Goal: Information Seeking & Learning: Learn about a topic

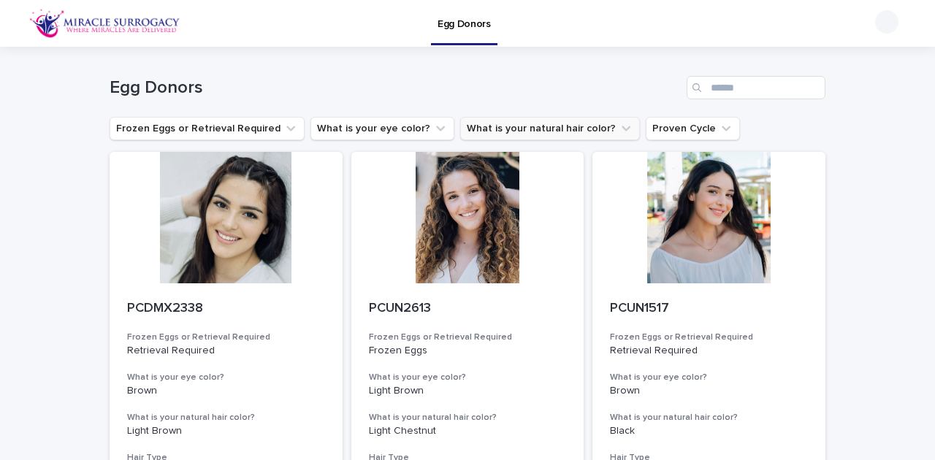
click at [619, 132] on icon "What is your natural hair color?" at bounding box center [626, 128] width 15 height 15
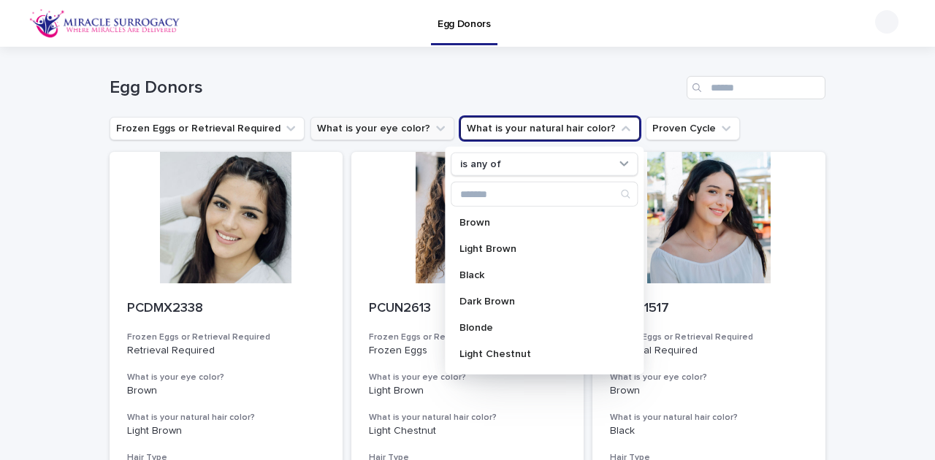
click at [433, 127] on icon "What is your eye color?" at bounding box center [440, 128] width 15 height 15
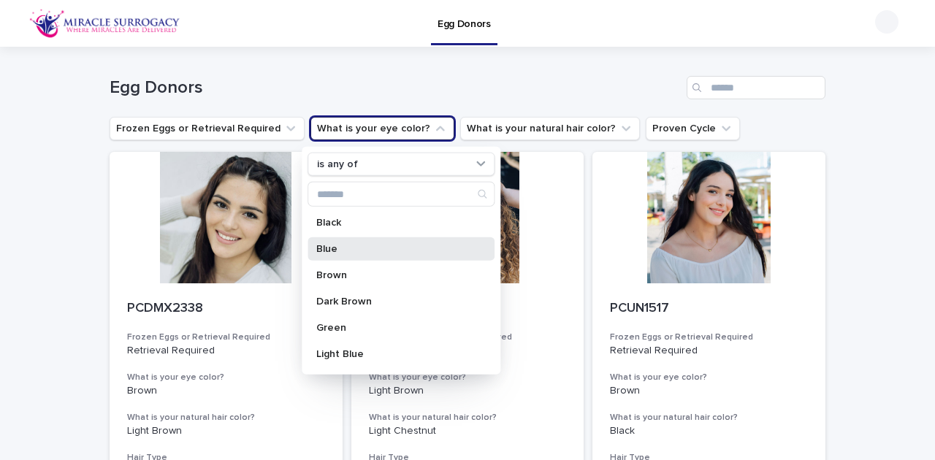
click at [338, 240] on div "Blue" at bounding box center [401, 248] width 187 height 23
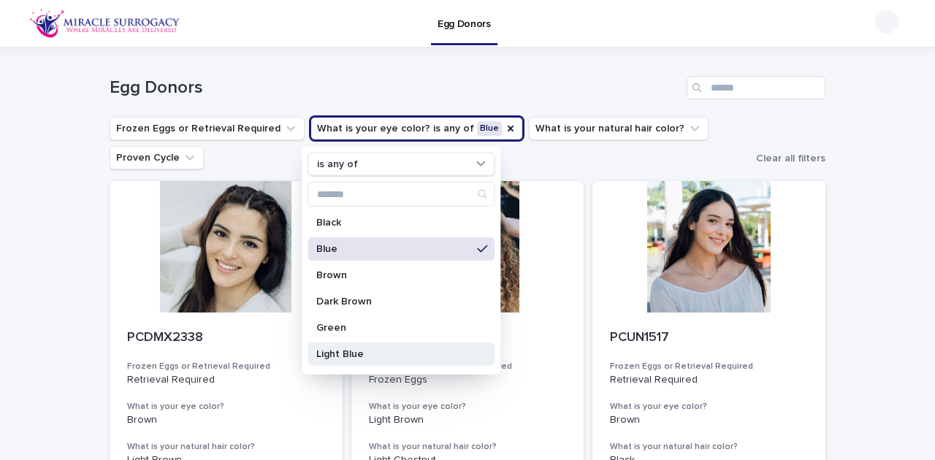
click at [348, 362] on div "Light Blue" at bounding box center [401, 354] width 187 height 23
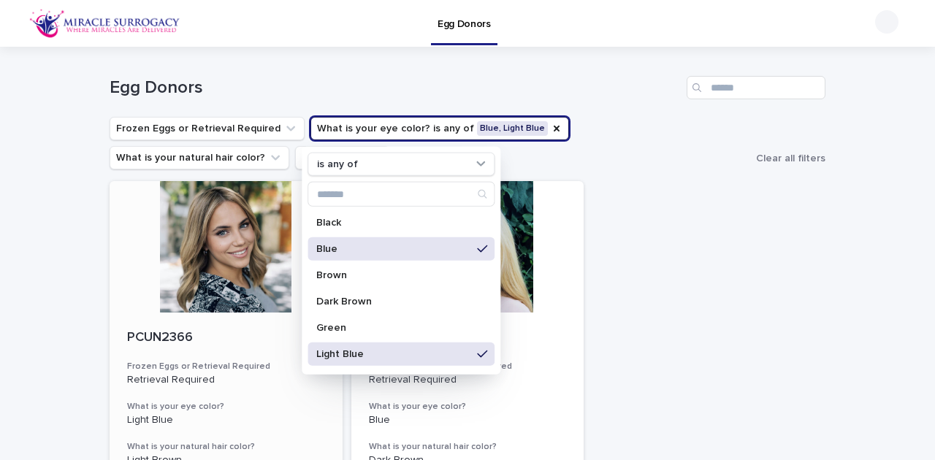
click at [242, 245] on div at bounding box center [226, 247] width 233 height 132
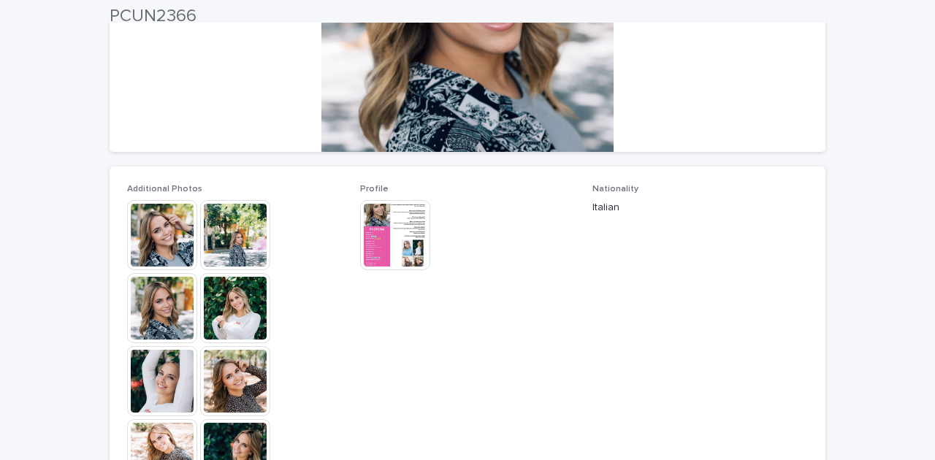
scroll to position [292, 0]
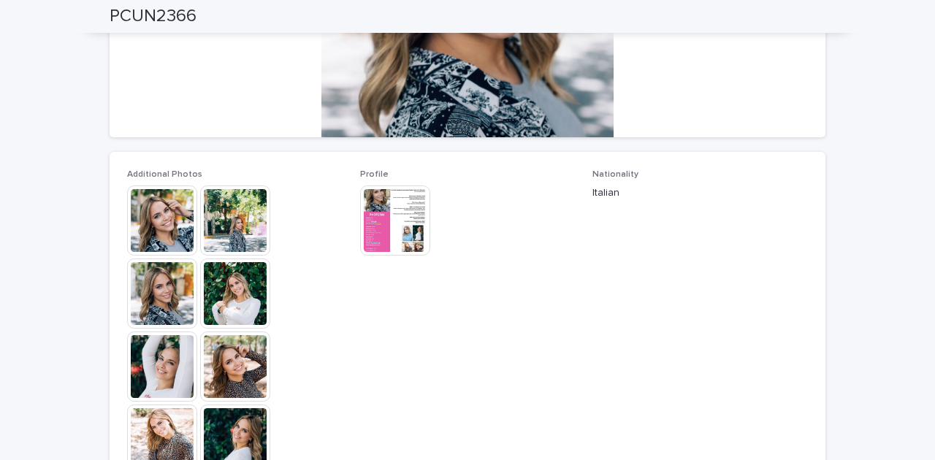
click at [161, 216] on img at bounding box center [162, 221] width 70 height 70
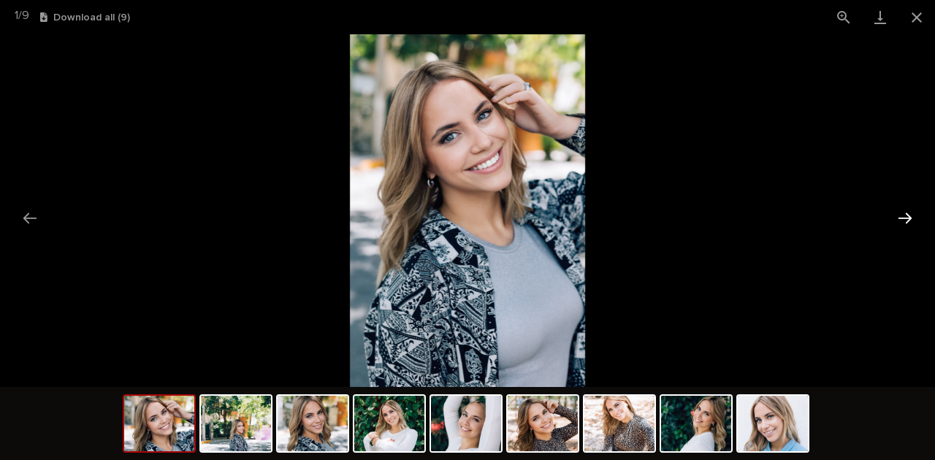
click at [907, 219] on button "Next slide" at bounding box center [905, 218] width 31 height 28
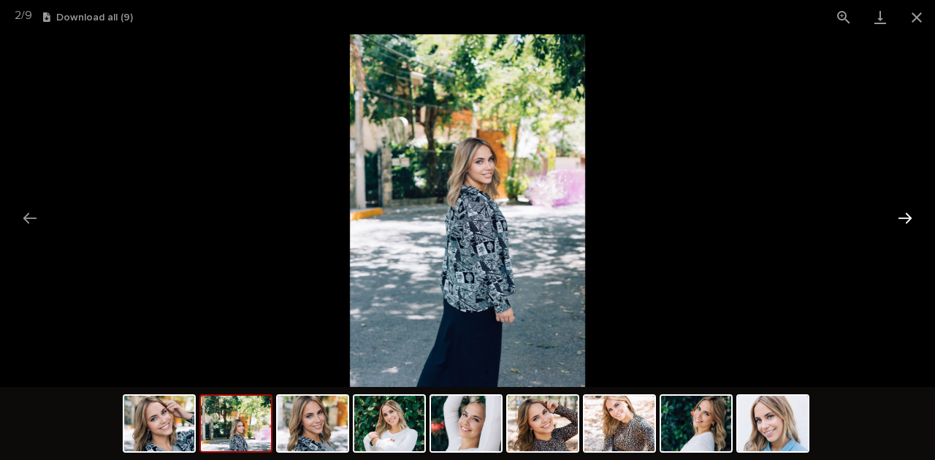
click at [907, 219] on button "Next slide" at bounding box center [905, 218] width 31 height 28
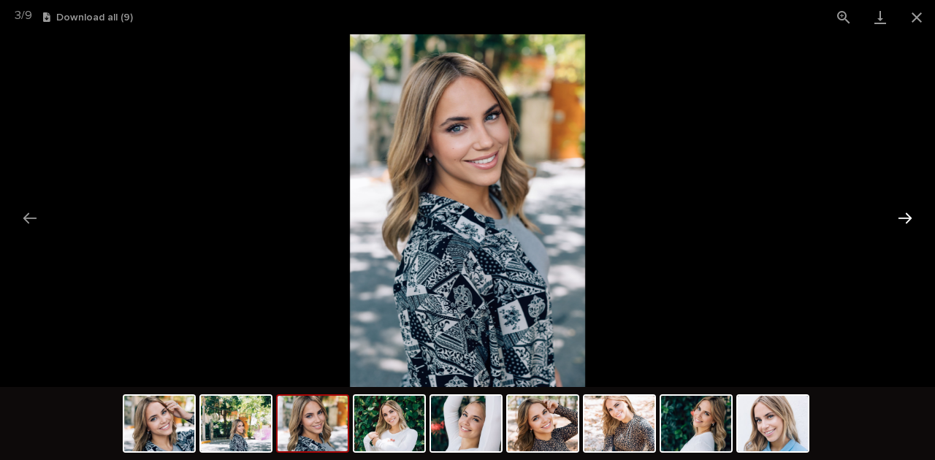
click at [907, 219] on button "Next slide" at bounding box center [905, 218] width 31 height 28
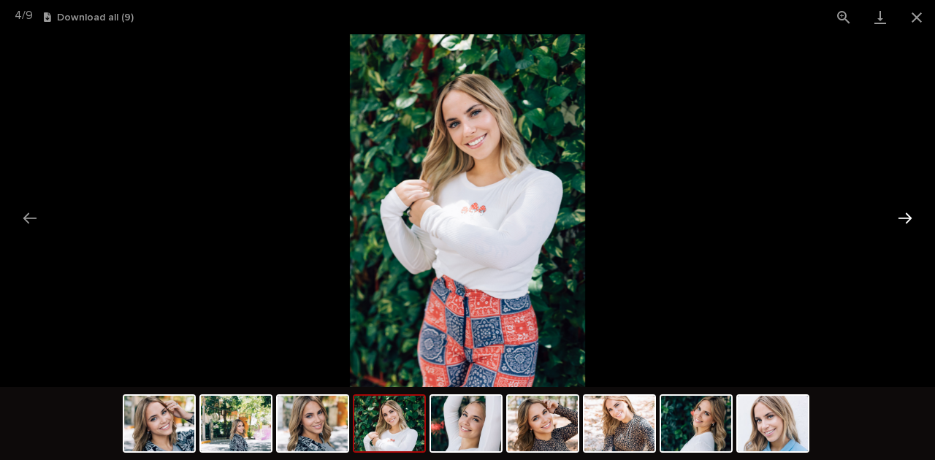
click at [907, 219] on button "Next slide" at bounding box center [905, 218] width 31 height 28
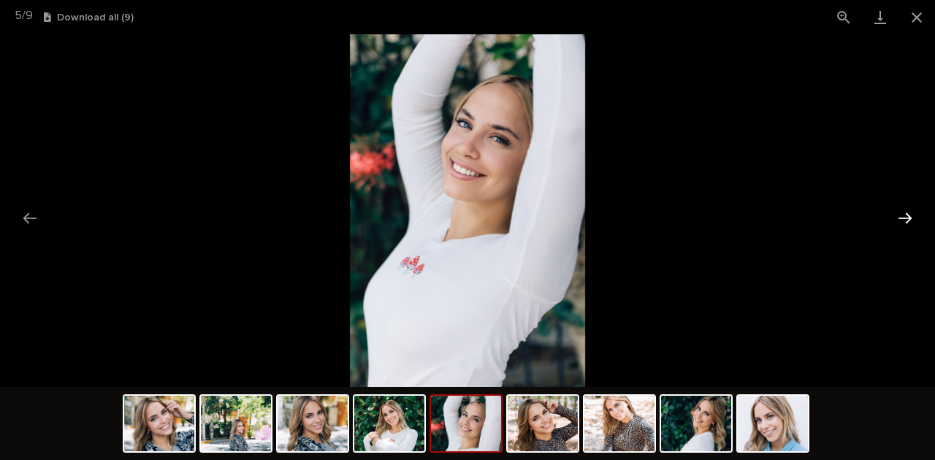
click at [907, 219] on button "Next slide" at bounding box center [905, 218] width 31 height 28
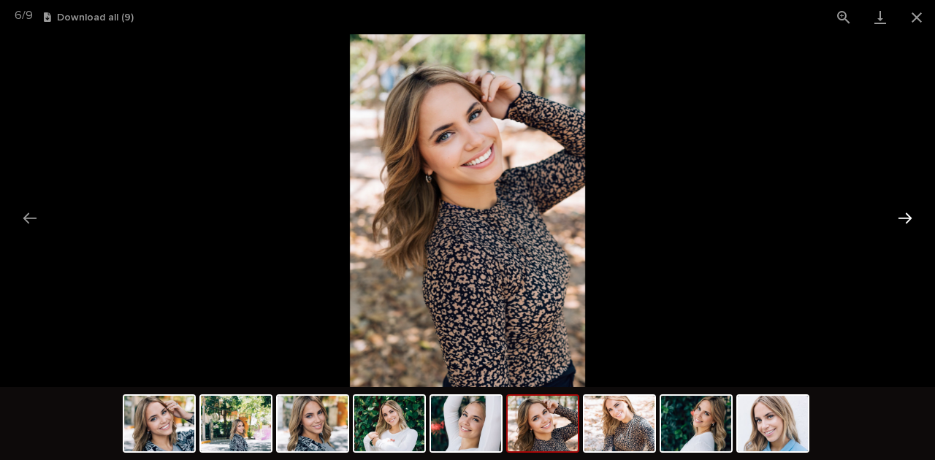
click at [907, 219] on button "Next slide" at bounding box center [905, 218] width 31 height 28
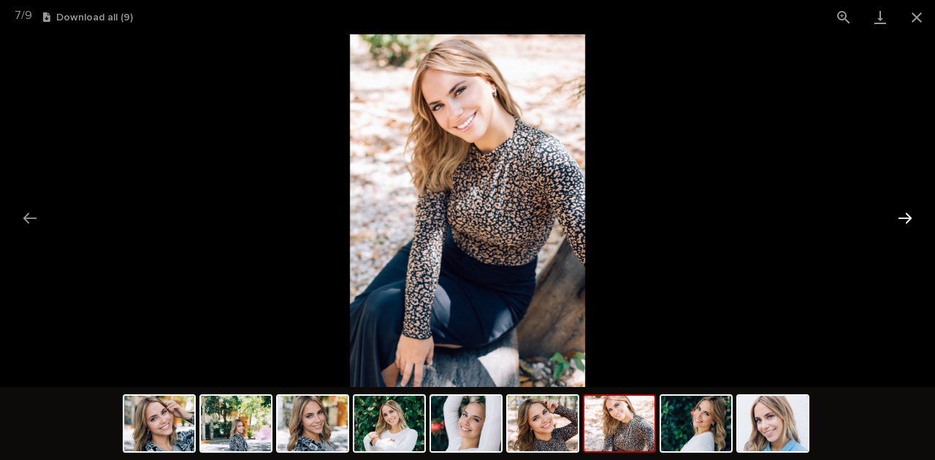
click at [907, 219] on button "Next slide" at bounding box center [905, 218] width 31 height 28
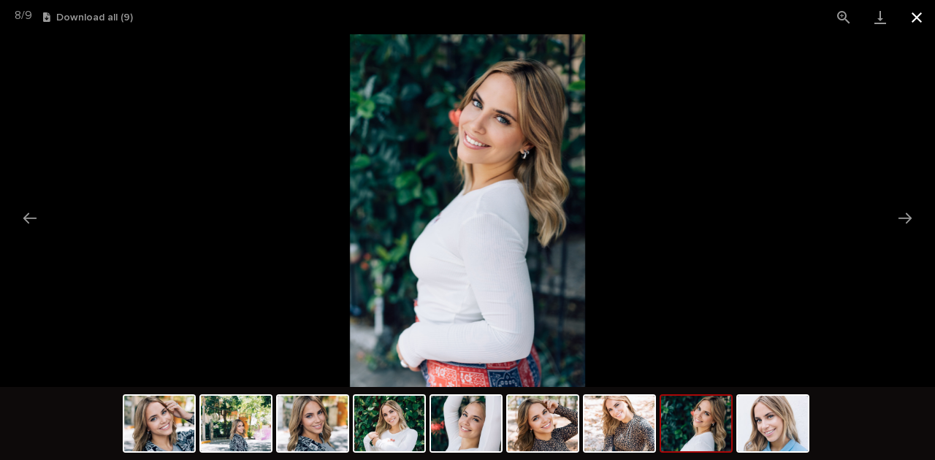
click at [909, 21] on button "Close gallery" at bounding box center [917, 17] width 37 height 34
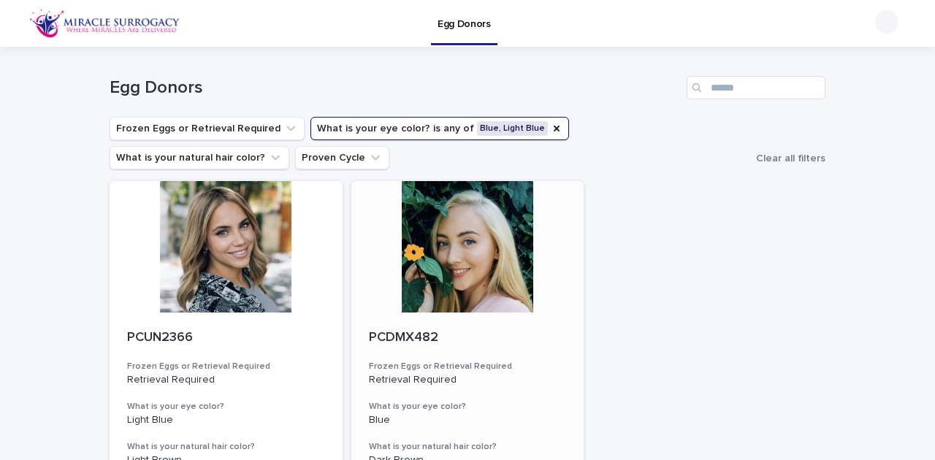
click at [457, 262] on div at bounding box center [467, 247] width 233 height 132
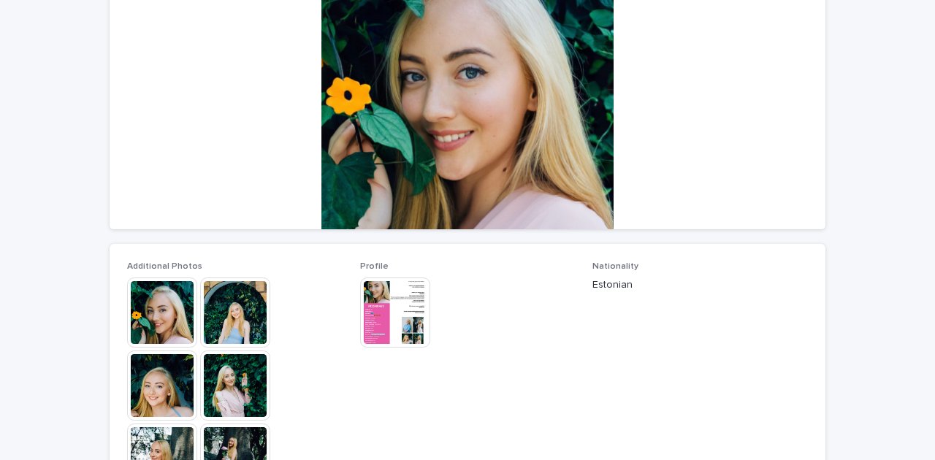
scroll to position [292, 0]
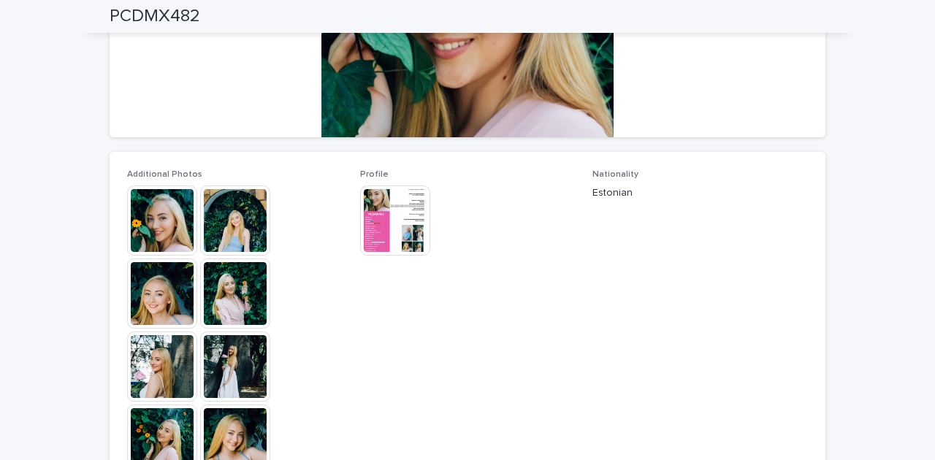
click at [224, 234] on img at bounding box center [235, 221] width 70 height 70
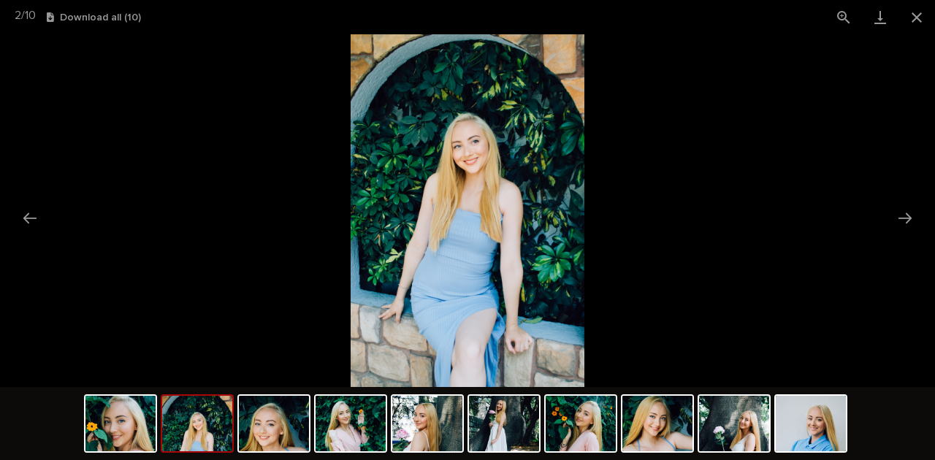
scroll to position [0, 0]
click at [478, 142] on img at bounding box center [468, 210] width 234 height 353
click at [905, 216] on button "Next slide" at bounding box center [905, 218] width 31 height 28
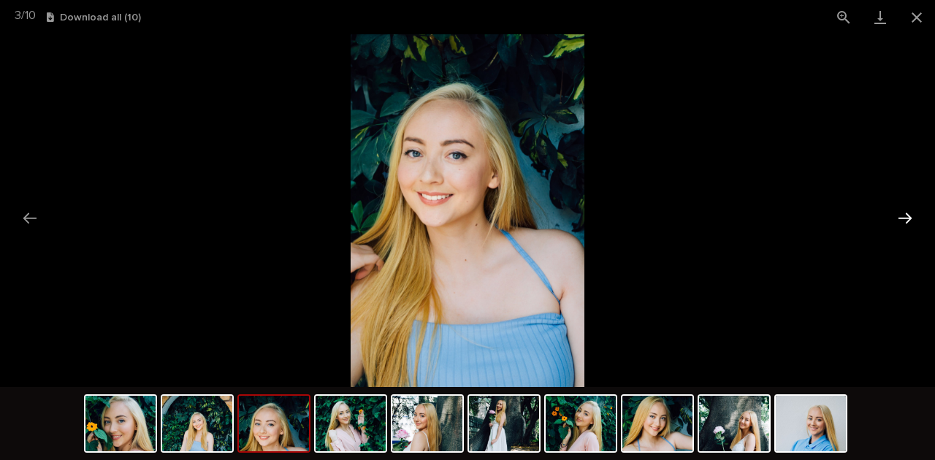
click at [905, 216] on button "Next slide" at bounding box center [905, 218] width 31 height 28
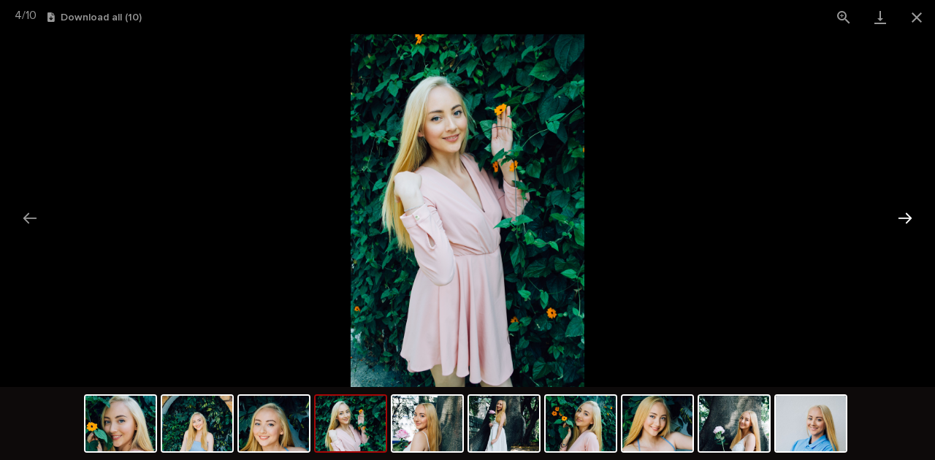
click at [905, 216] on button "Next slide" at bounding box center [905, 218] width 31 height 28
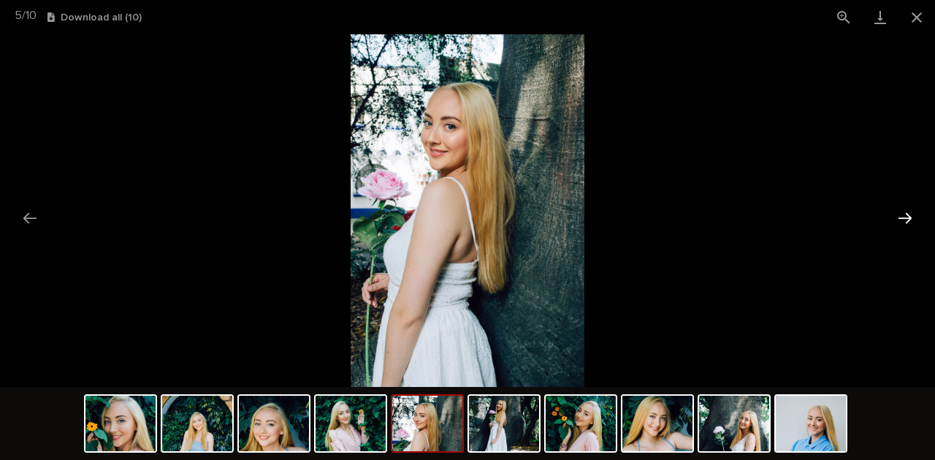
click at [905, 216] on button "Next slide" at bounding box center [905, 218] width 31 height 28
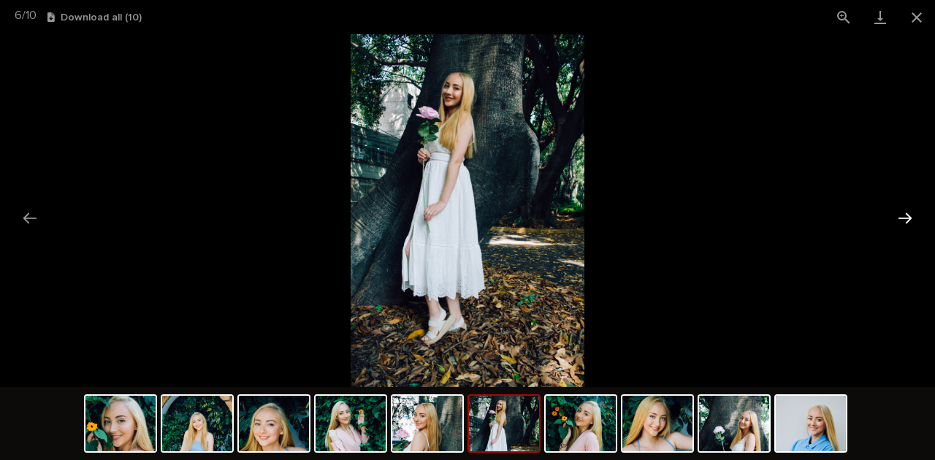
click at [905, 216] on button "Next slide" at bounding box center [905, 218] width 31 height 28
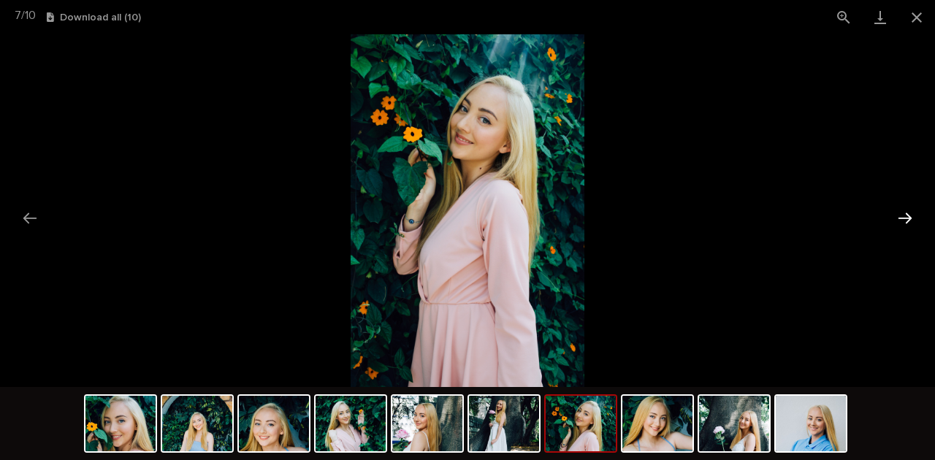
click at [905, 216] on button "Next slide" at bounding box center [905, 218] width 31 height 28
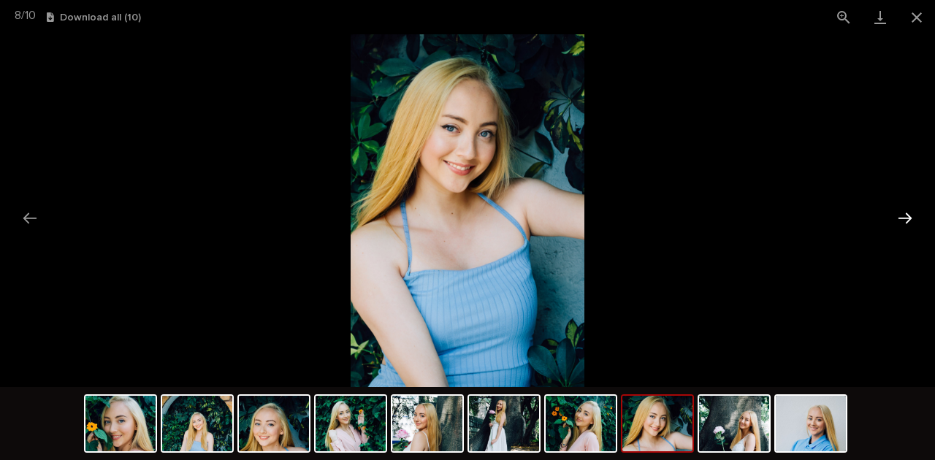
click at [905, 216] on button "Next slide" at bounding box center [905, 218] width 31 height 28
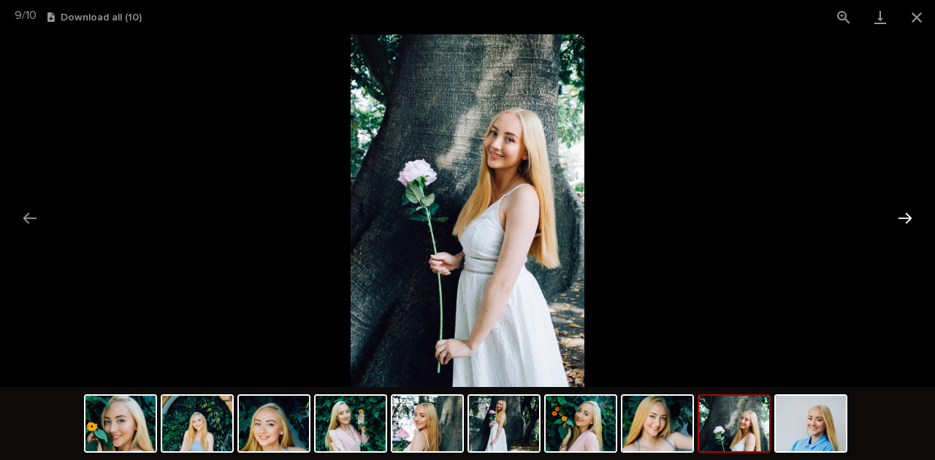
click at [905, 216] on button "Next slide" at bounding box center [905, 218] width 31 height 28
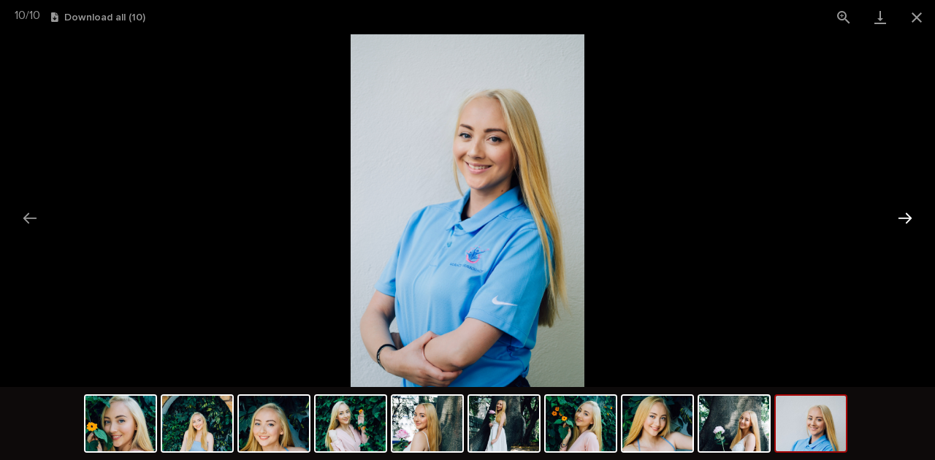
click at [905, 216] on button "Next slide" at bounding box center [905, 218] width 31 height 28
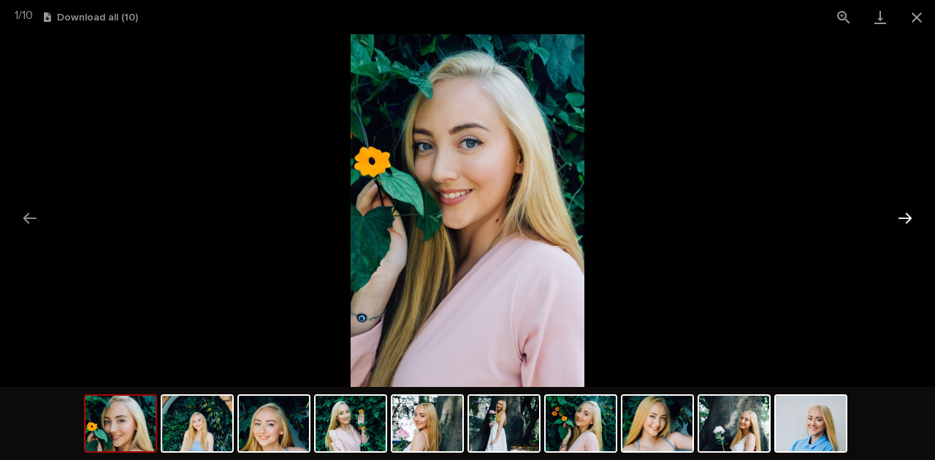
click at [905, 216] on button "Next slide" at bounding box center [905, 218] width 31 height 28
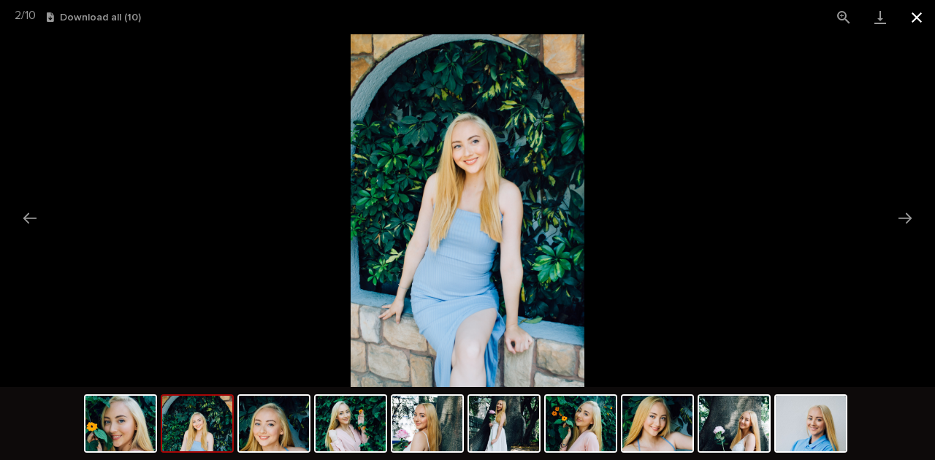
click at [921, 23] on button "Close gallery" at bounding box center [917, 17] width 37 height 34
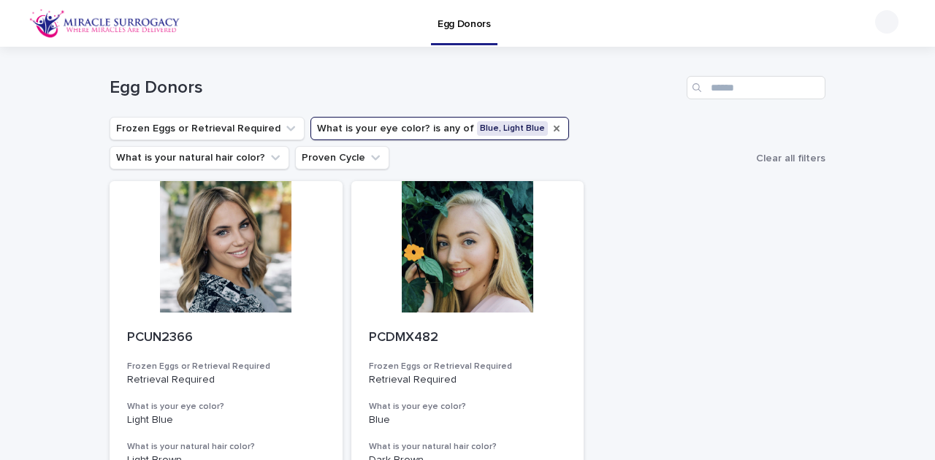
click at [554, 129] on icon "What is your eye color?" at bounding box center [557, 129] width 6 height 6
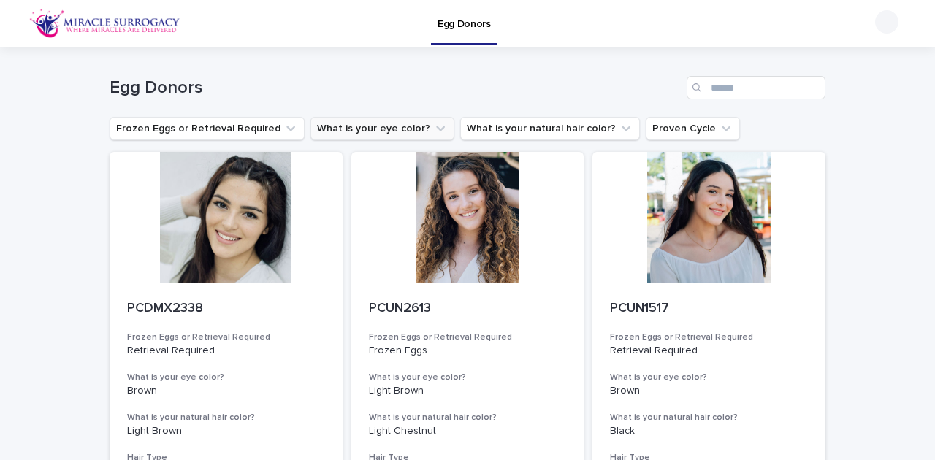
click at [132, 20] on img at bounding box center [104, 23] width 151 height 29
click at [38, 24] on img at bounding box center [104, 23] width 151 height 29
click at [45, 24] on img at bounding box center [104, 23] width 151 height 29
click at [590, 139] on button "What is your natural hair color?" at bounding box center [550, 128] width 180 height 23
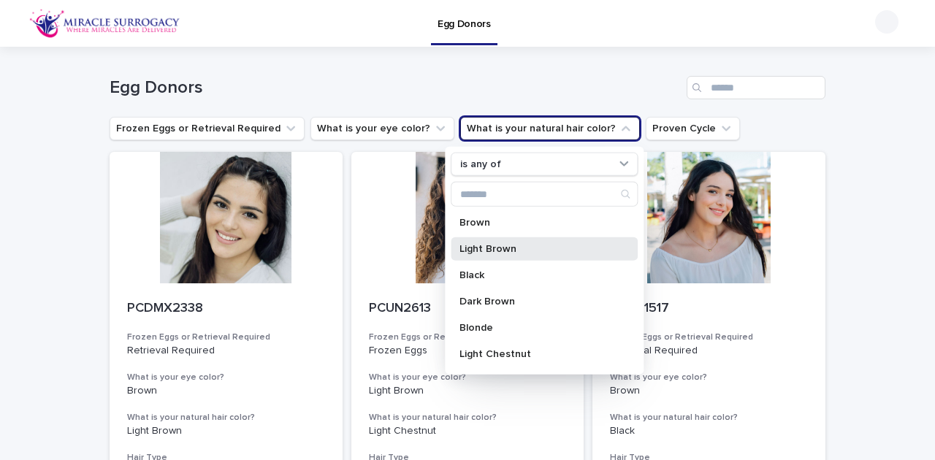
click at [547, 247] on p "Light Brown" at bounding box center [537, 249] width 155 height 10
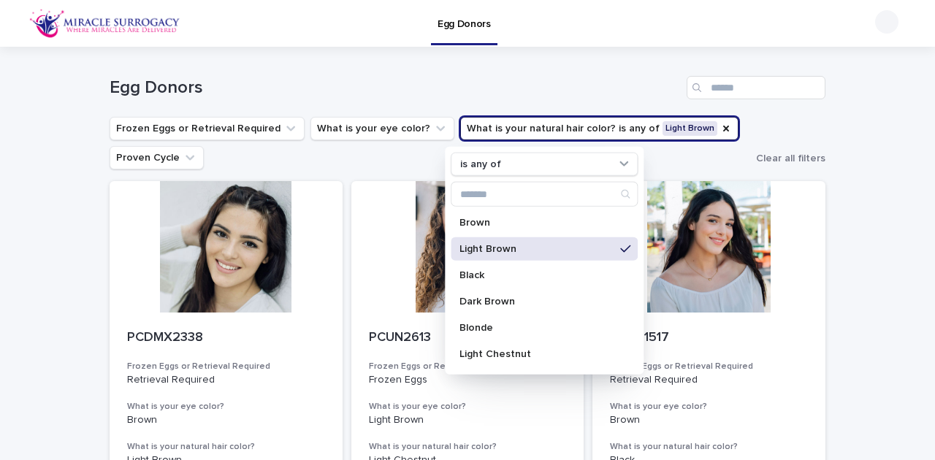
click at [559, 89] on h1 "Egg Donors" at bounding box center [395, 87] width 571 height 21
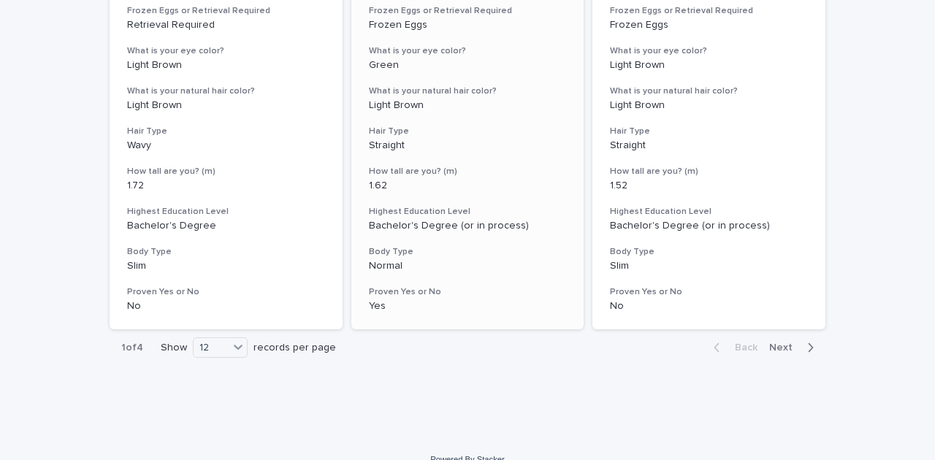
scroll to position [1914, 0]
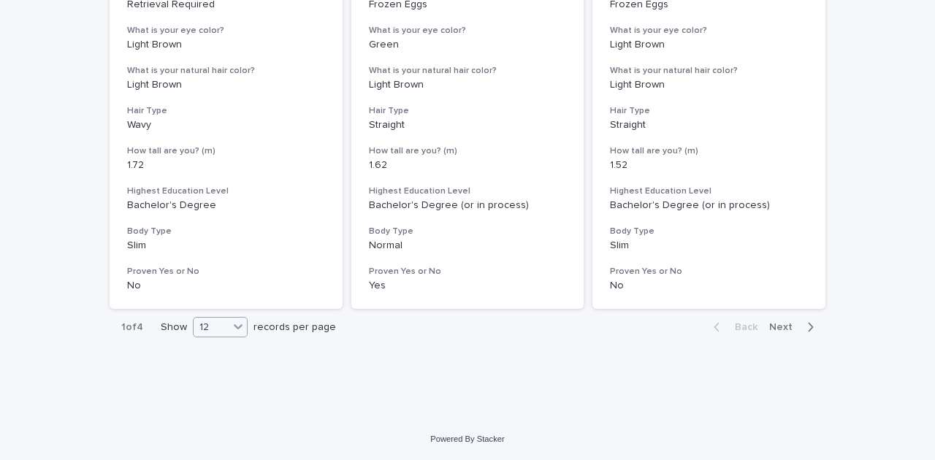
click at [235, 325] on icon at bounding box center [238, 326] width 15 height 15
click at [223, 383] on div "36" at bounding box center [217, 382] width 53 height 18
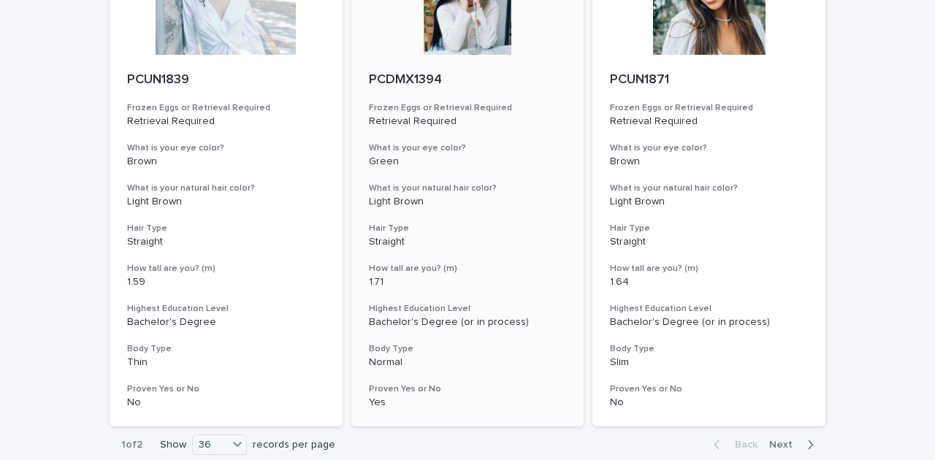
scroll to position [6015, 0]
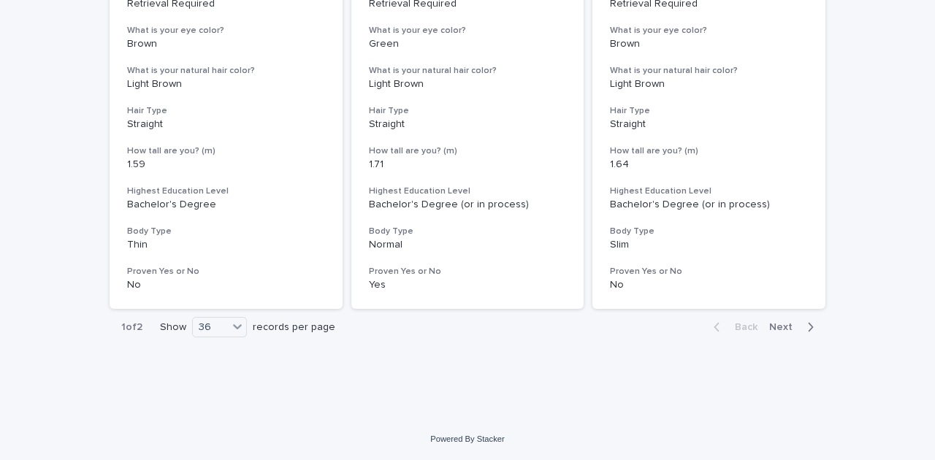
click at [775, 330] on span "Next" at bounding box center [785, 327] width 32 height 10
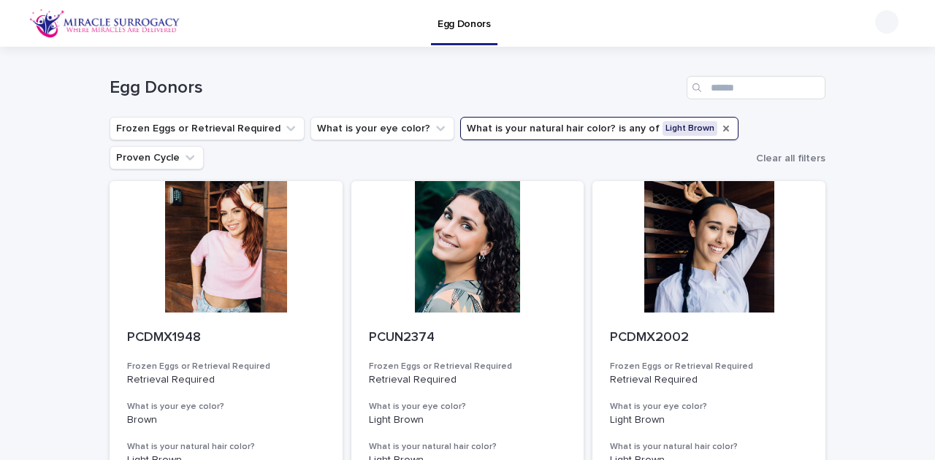
click at [720, 132] on icon "What is your natural hair color?" at bounding box center [726, 129] width 12 height 12
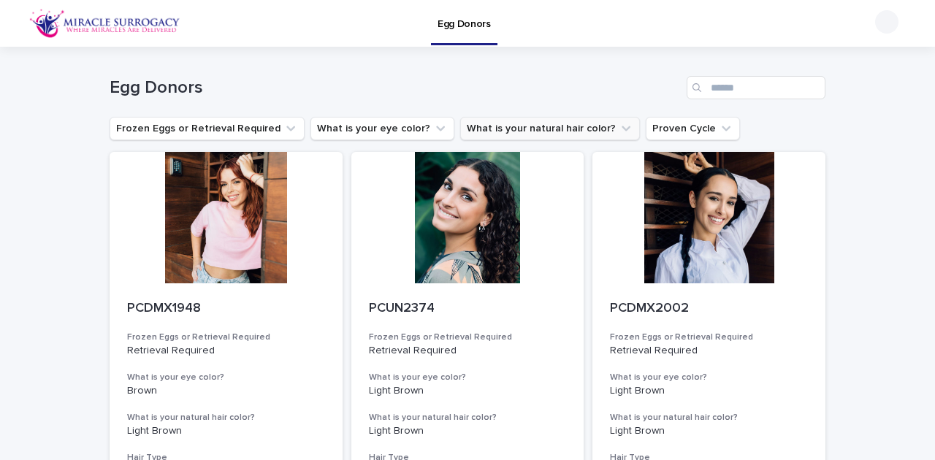
click at [608, 123] on button "What is your natural hair color?" at bounding box center [550, 128] width 180 height 23
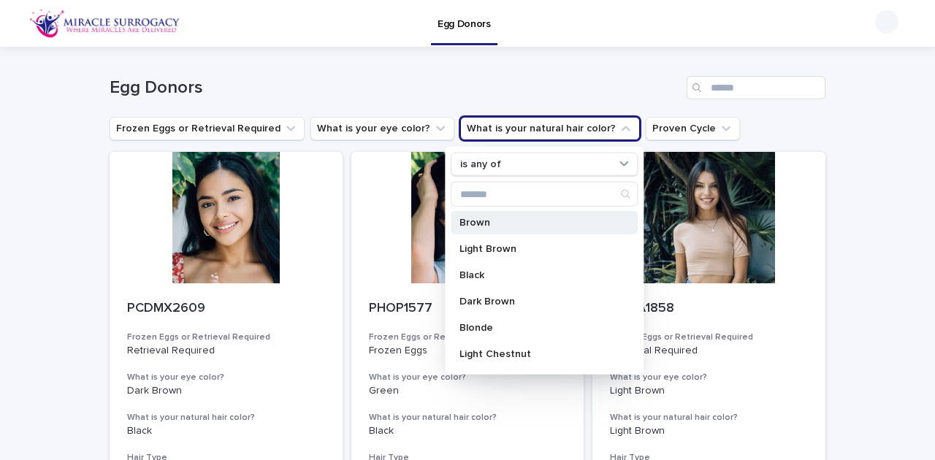
click at [493, 221] on p "Brown" at bounding box center [537, 223] width 155 height 10
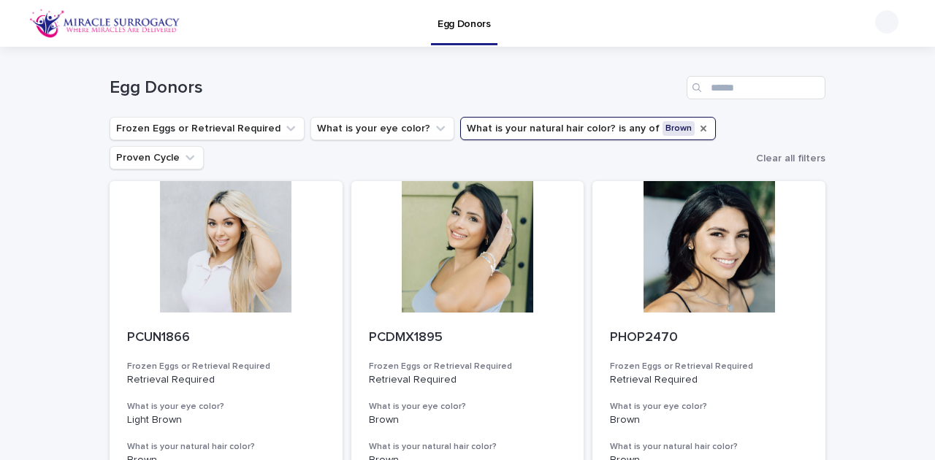
click at [701, 131] on icon "What is your natural hair color?" at bounding box center [704, 129] width 6 height 6
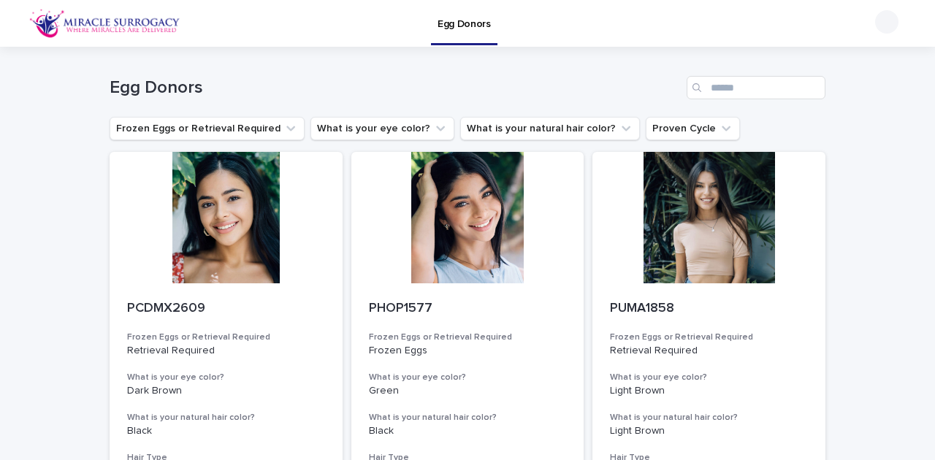
click at [619, 132] on icon "What is your natural hair color?" at bounding box center [626, 128] width 15 height 15
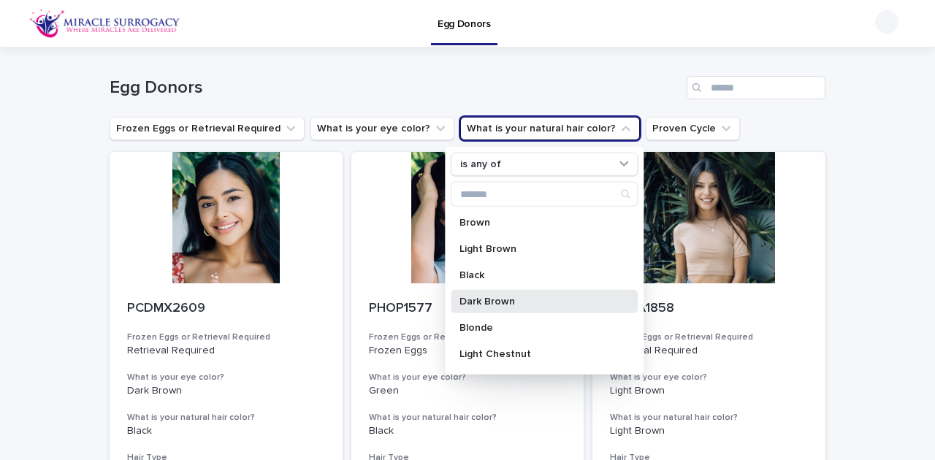
click at [536, 304] on p "Dark Brown" at bounding box center [537, 302] width 155 height 10
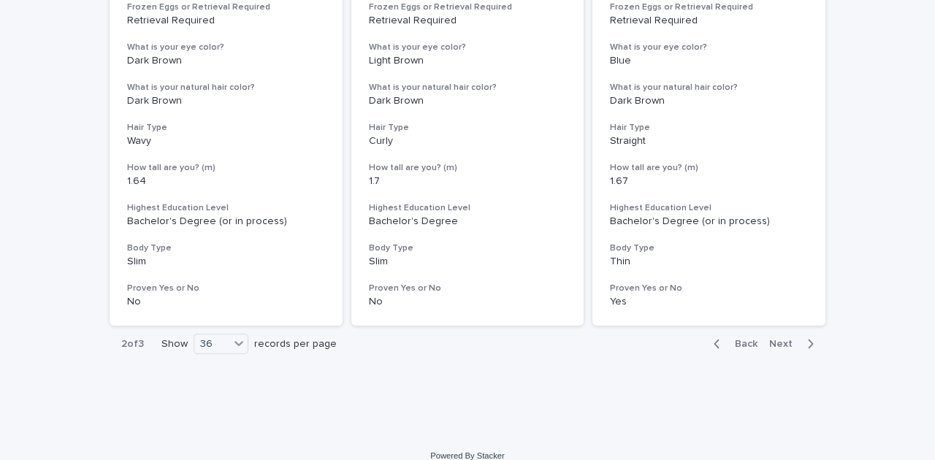
scroll to position [6015, 0]
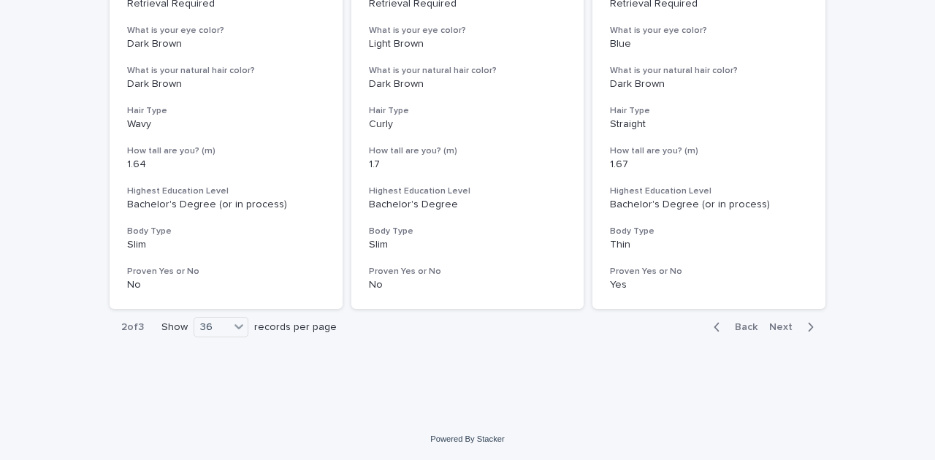
click at [772, 332] on button "Next" at bounding box center [795, 327] width 62 height 13
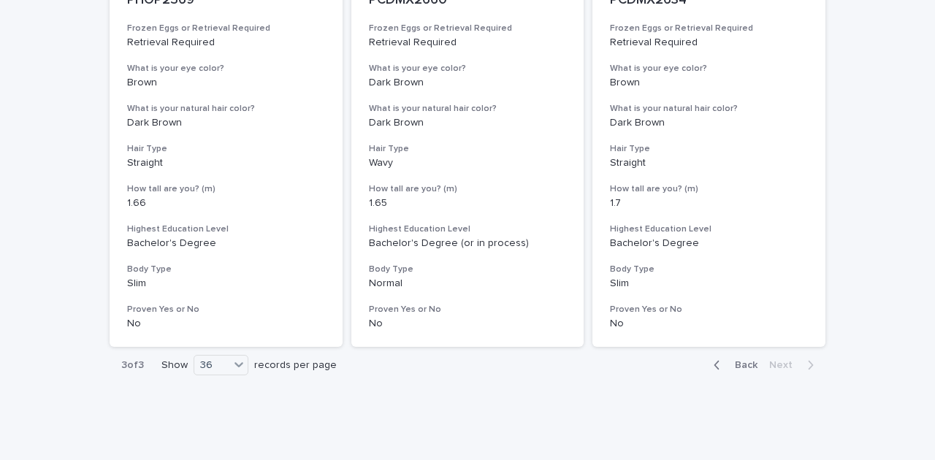
scroll to position [1914, 0]
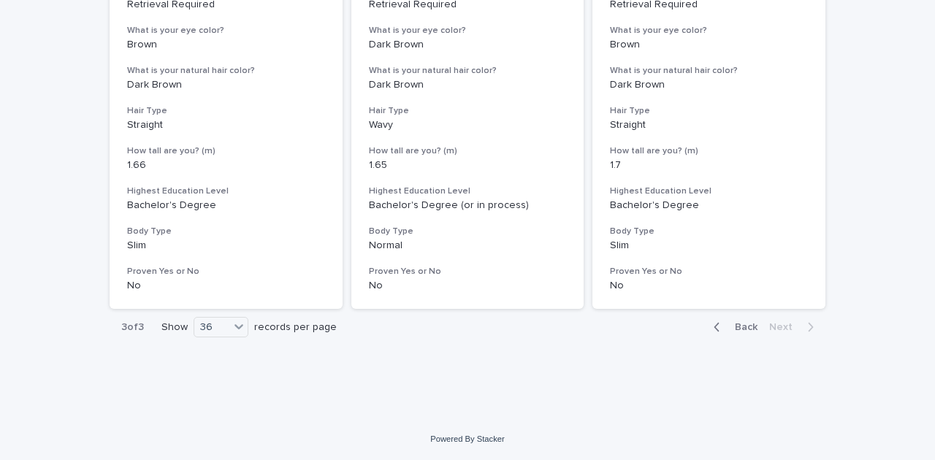
click at [718, 326] on icon "button" at bounding box center [717, 327] width 7 height 13
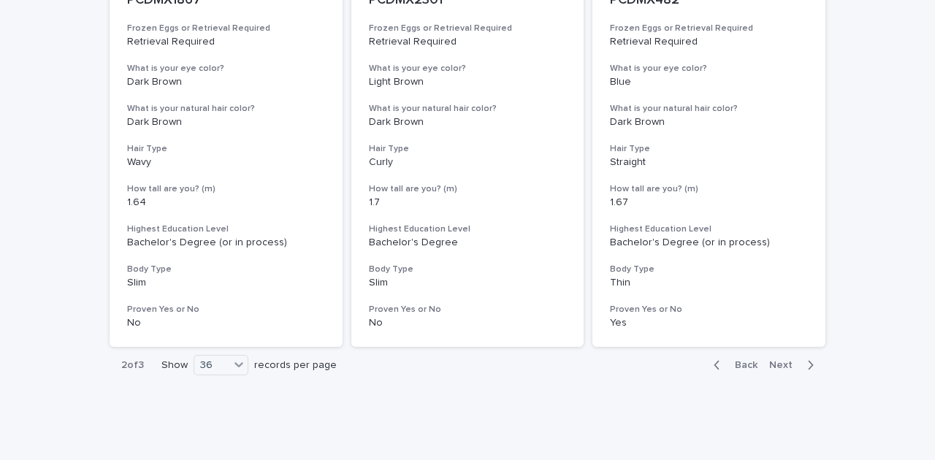
scroll to position [6015, 0]
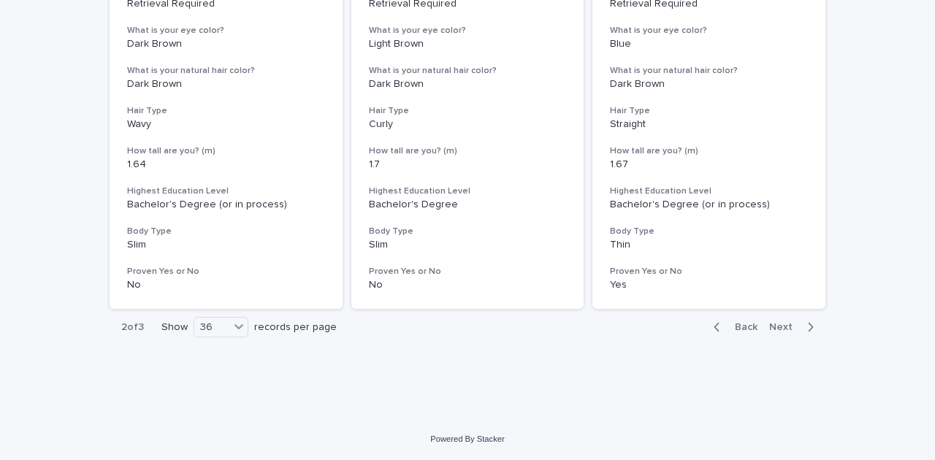
click at [740, 331] on span "Back" at bounding box center [741, 327] width 31 height 10
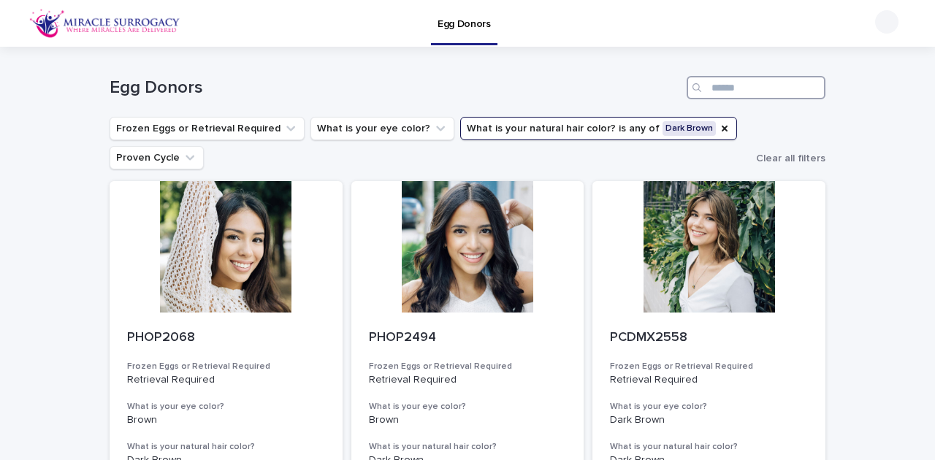
click at [763, 83] on input "Search" at bounding box center [756, 87] width 139 height 23
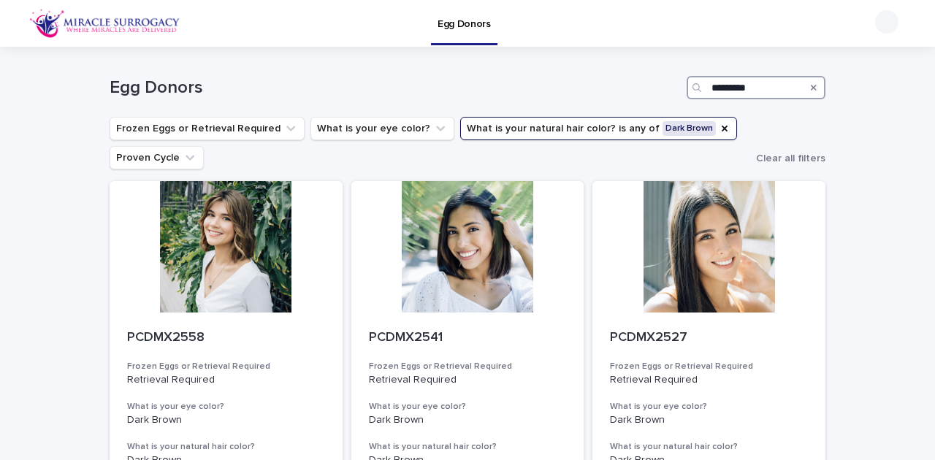
type input "*********"
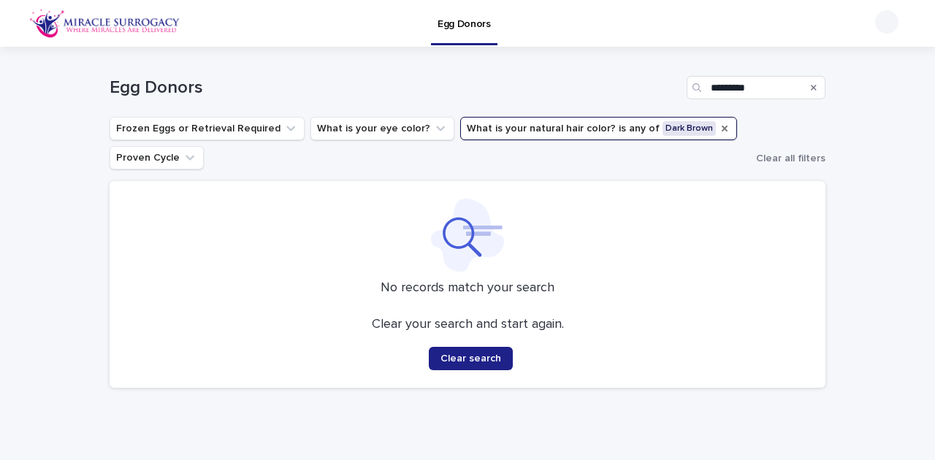
click at [719, 129] on icon "What is your natural hair color?" at bounding box center [725, 129] width 12 height 12
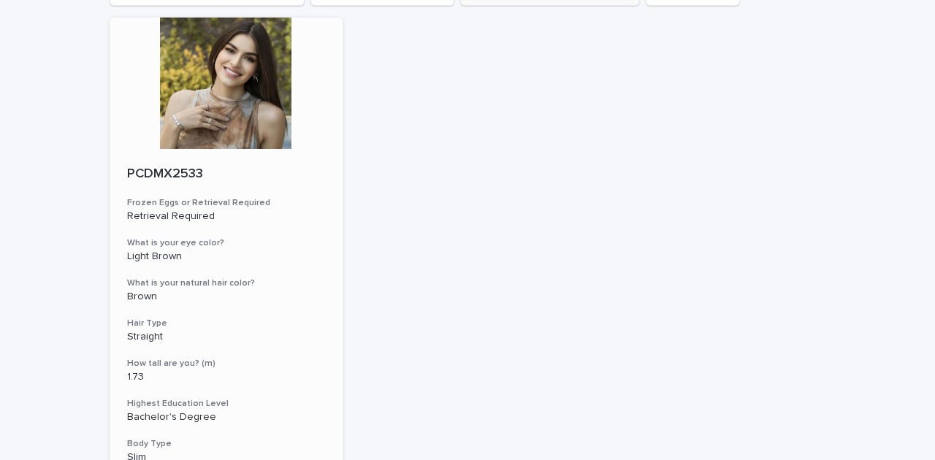
scroll to position [146, 0]
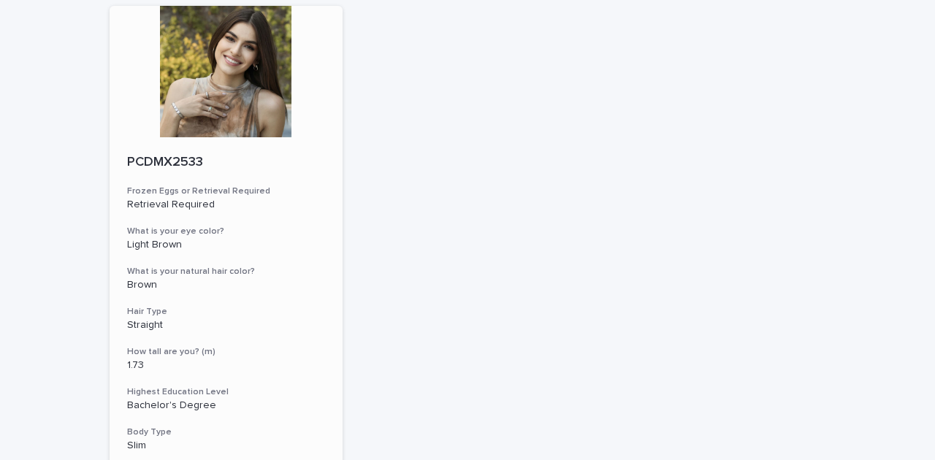
click at [219, 107] on div at bounding box center [226, 72] width 233 height 132
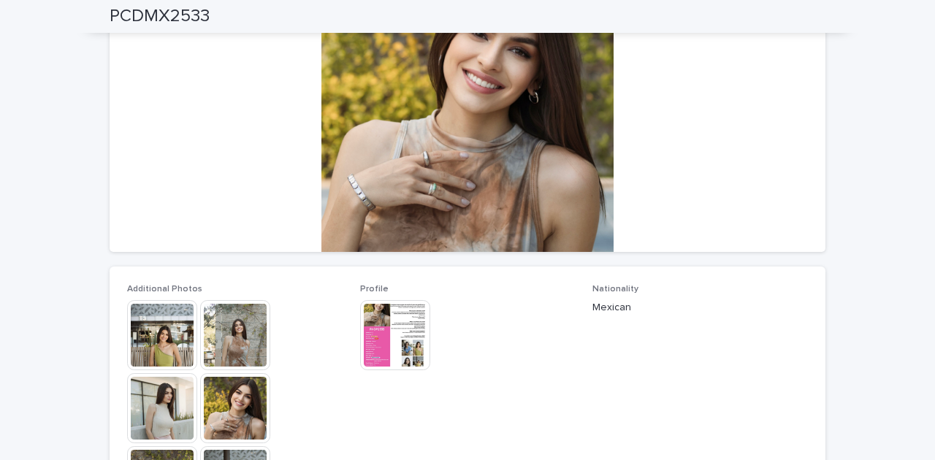
scroll to position [194, 0]
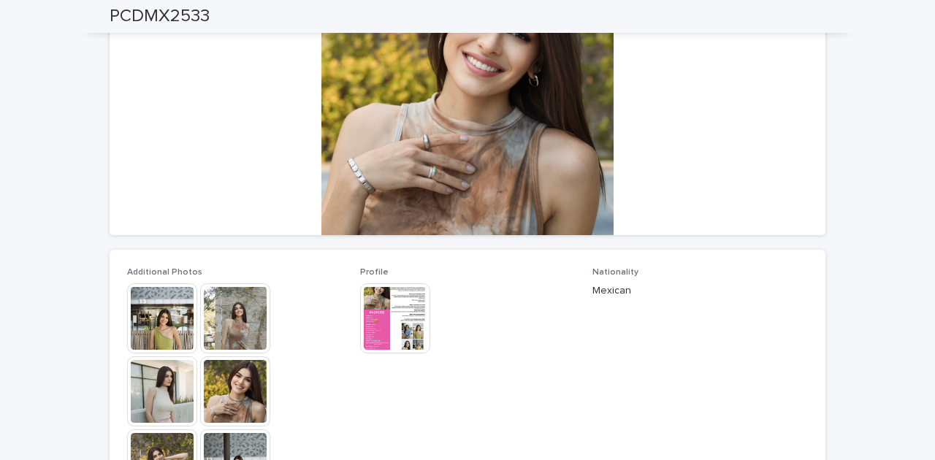
click at [149, 320] on img at bounding box center [162, 318] width 70 height 70
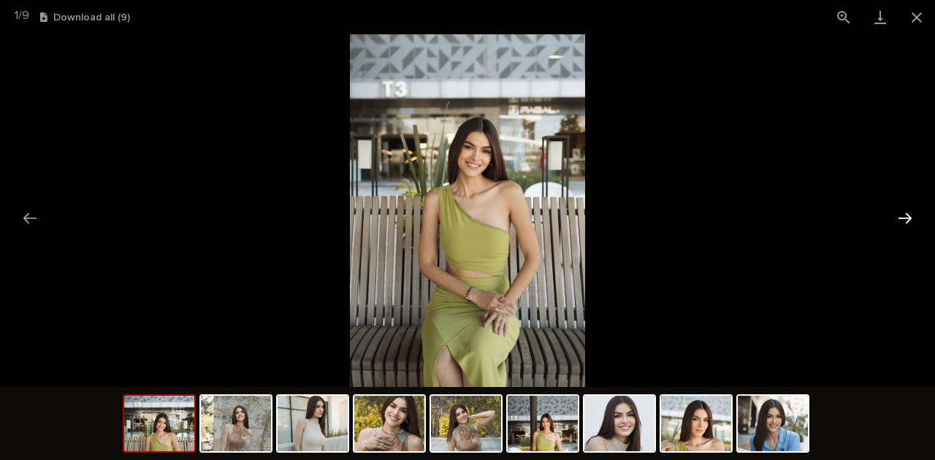
click at [903, 211] on button "Next slide" at bounding box center [905, 218] width 31 height 28
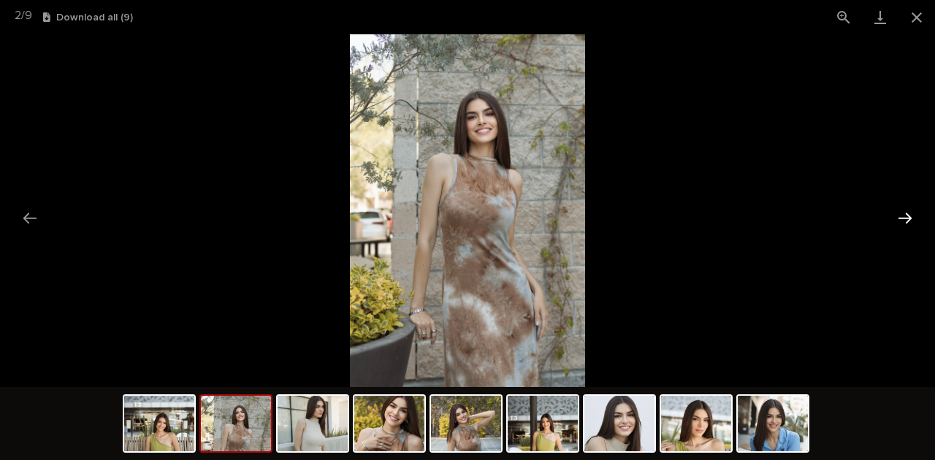
click at [904, 215] on button "Next slide" at bounding box center [905, 218] width 31 height 28
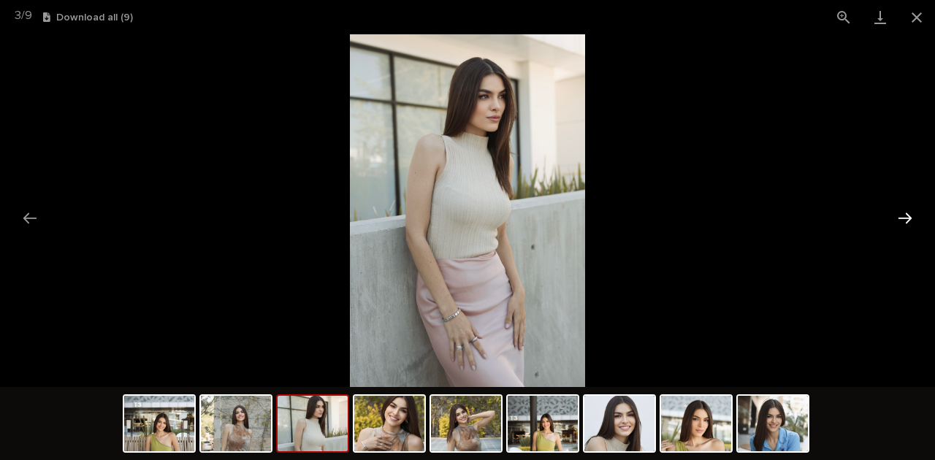
click at [905, 216] on button "Next slide" at bounding box center [905, 218] width 31 height 28
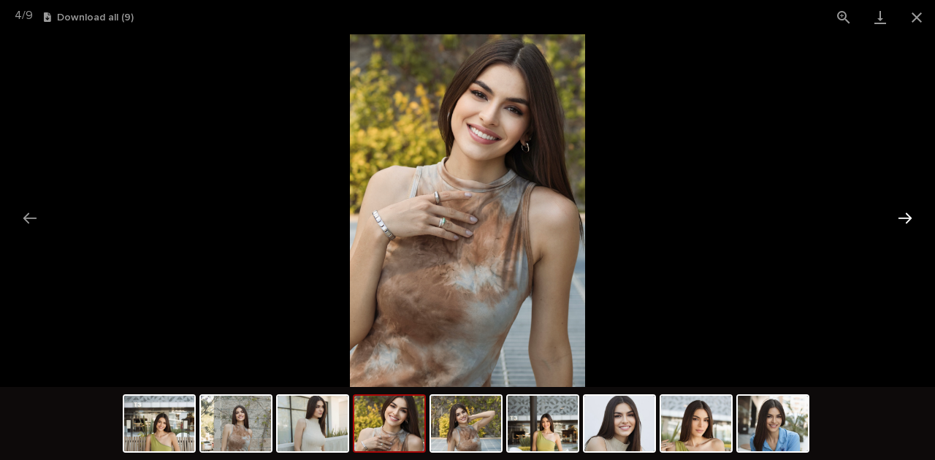
click at [905, 216] on button "Next slide" at bounding box center [905, 218] width 31 height 28
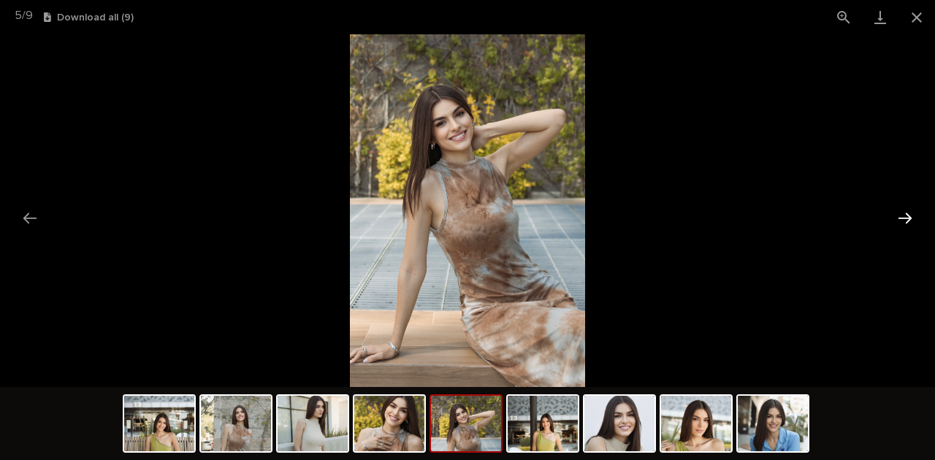
click at [905, 216] on button "Next slide" at bounding box center [905, 218] width 31 height 28
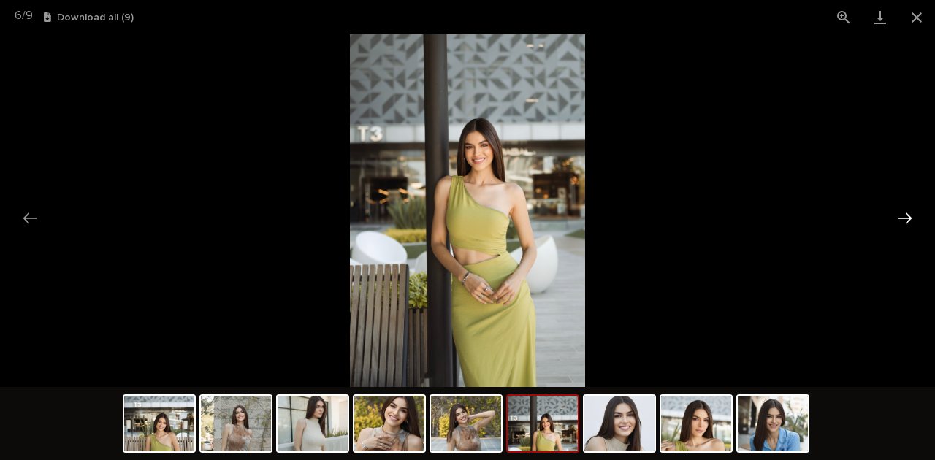
click at [905, 216] on button "Next slide" at bounding box center [905, 218] width 31 height 28
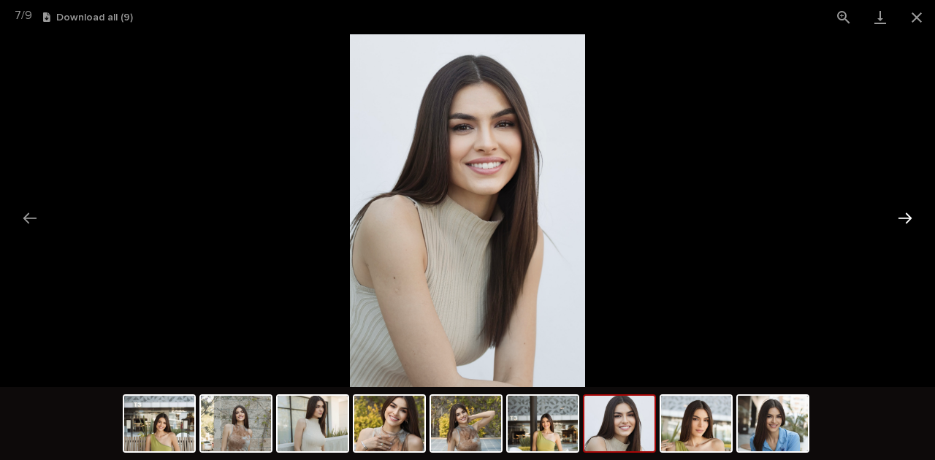
click at [905, 216] on button "Next slide" at bounding box center [905, 218] width 31 height 28
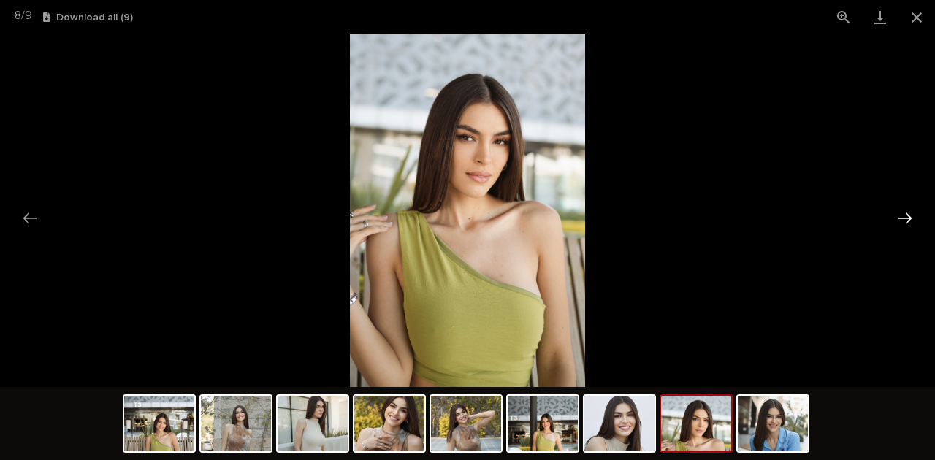
click at [905, 216] on button "Next slide" at bounding box center [905, 218] width 31 height 28
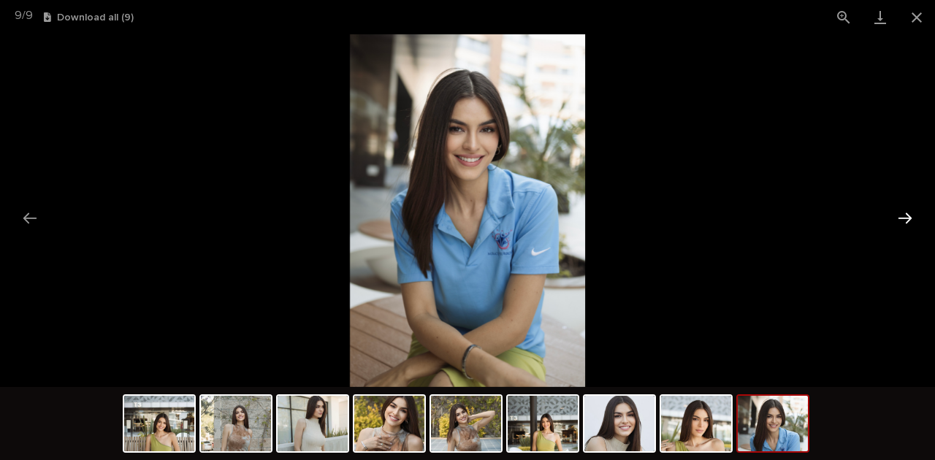
click at [905, 216] on button "Next slide" at bounding box center [905, 218] width 31 height 28
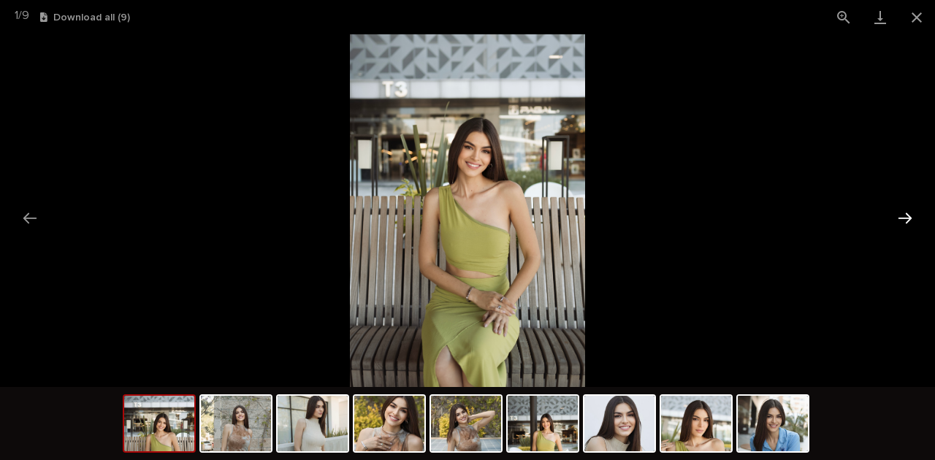
click at [905, 216] on button "Next slide" at bounding box center [905, 218] width 31 height 28
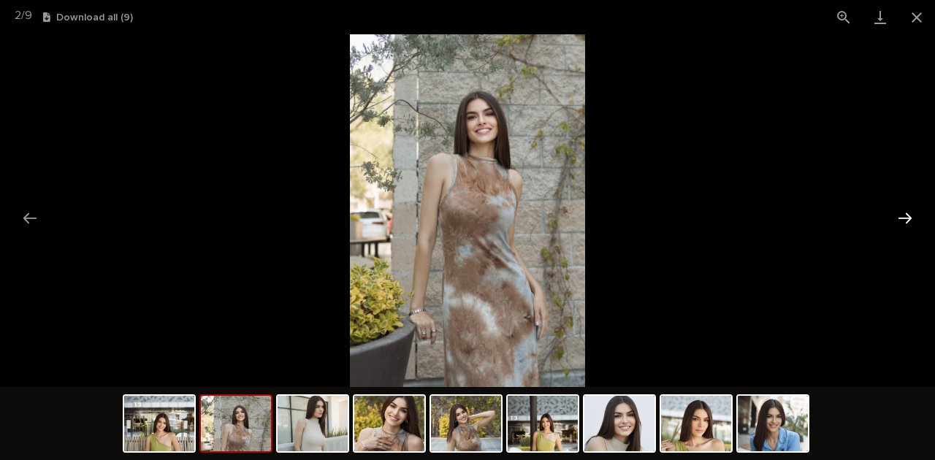
click at [905, 216] on button "Next slide" at bounding box center [905, 218] width 31 height 28
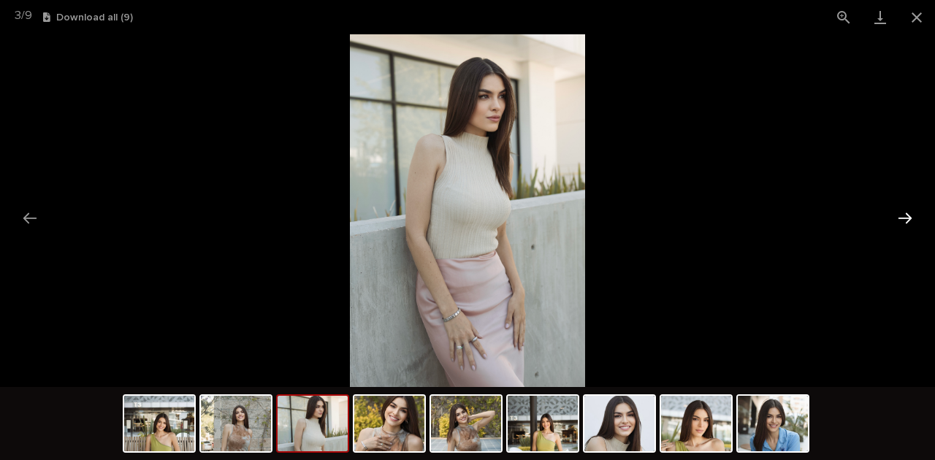
click at [905, 216] on button "Next slide" at bounding box center [905, 218] width 31 height 28
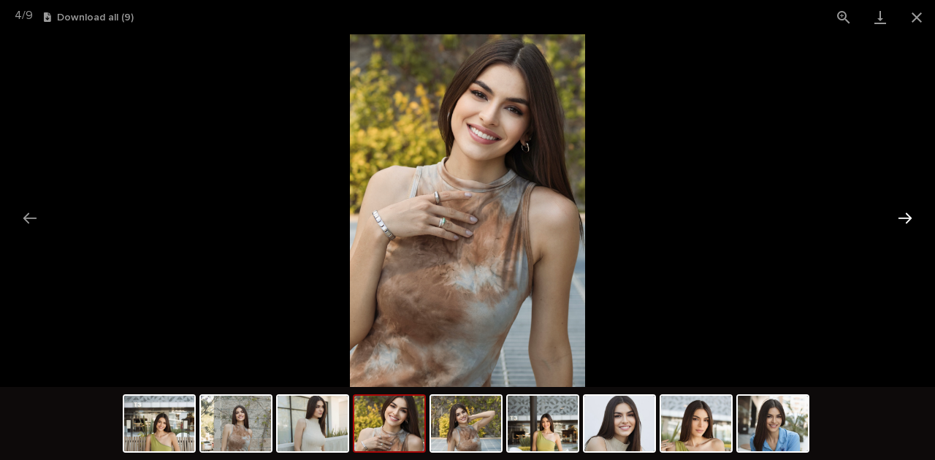
click at [905, 216] on button "Next slide" at bounding box center [905, 218] width 31 height 28
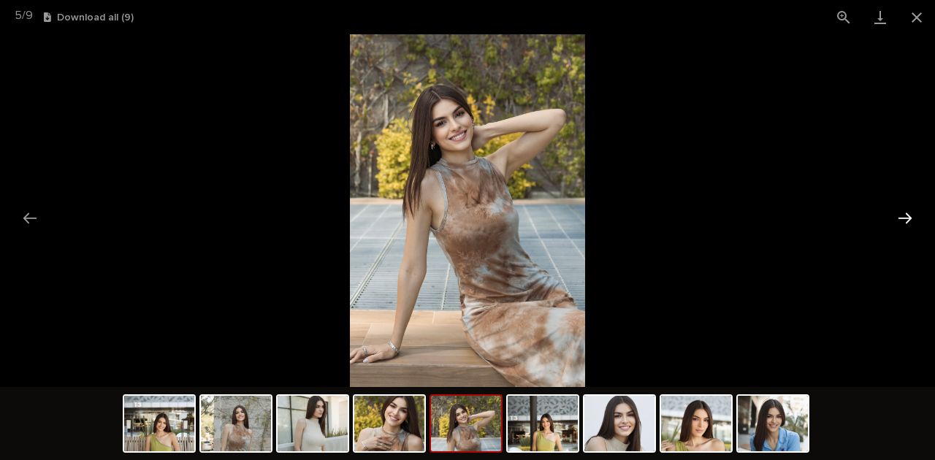
click at [905, 216] on button "Next slide" at bounding box center [905, 218] width 31 height 28
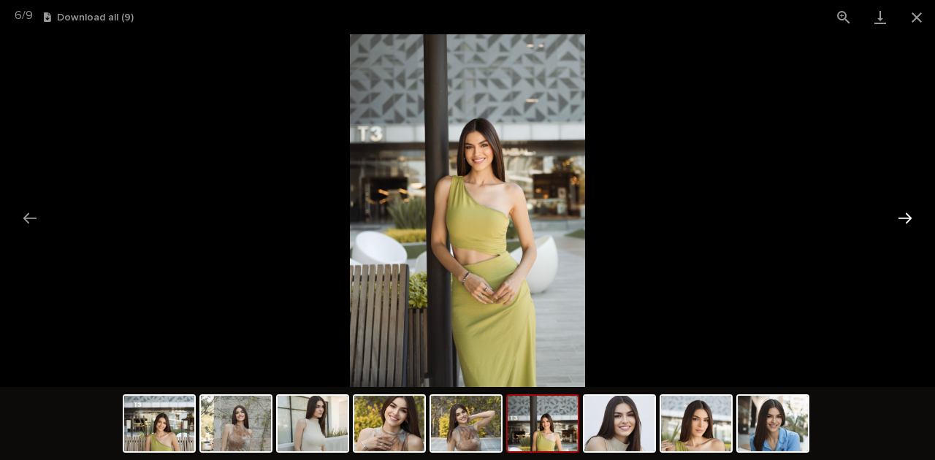
click at [905, 216] on button "Next slide" at bounding box center [905, 218] width 31 height 28
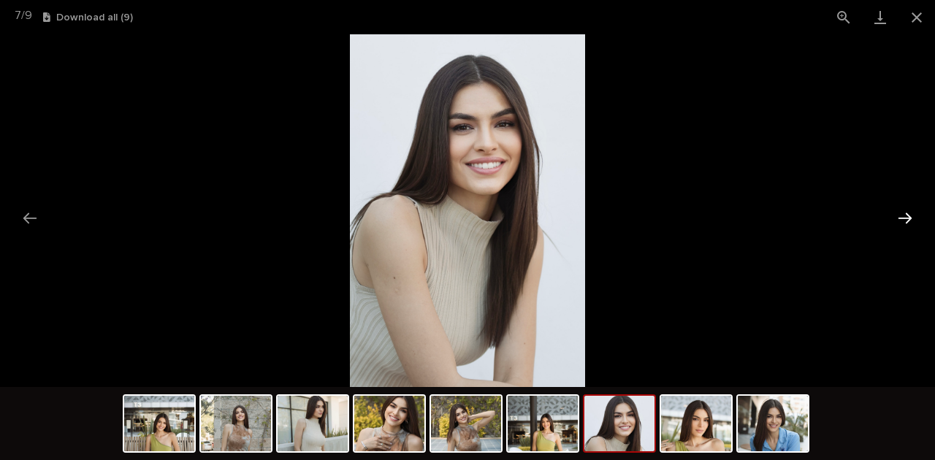
click at [905, 216] on button "Next slide" at bounding box center [905, 218] width 31 height 28
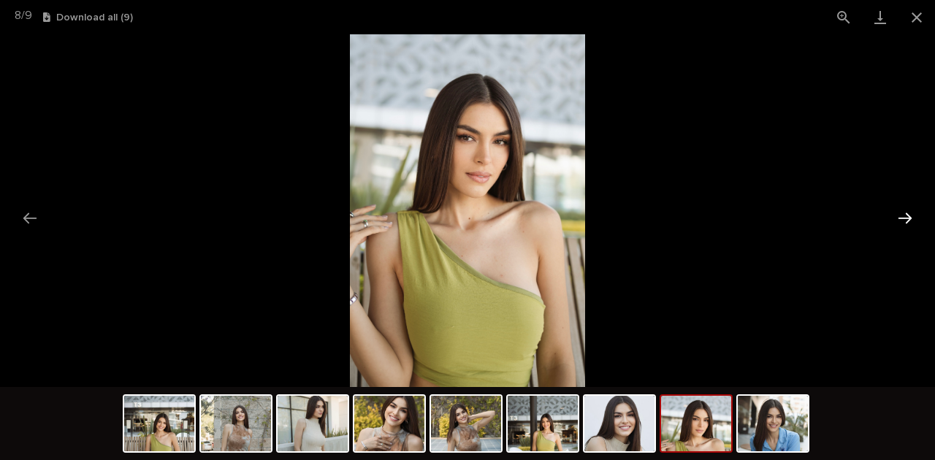
click at [905, 216] on button "Next slide" at bounding box center [905, 218] width 31 height 28
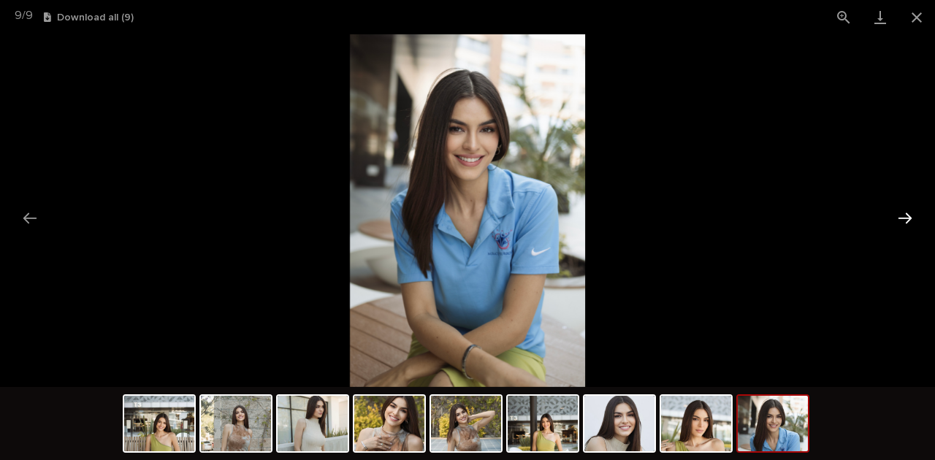
click at [897, 210] on button "Next slide" at bounding box center [905, 218] width 31 height 28
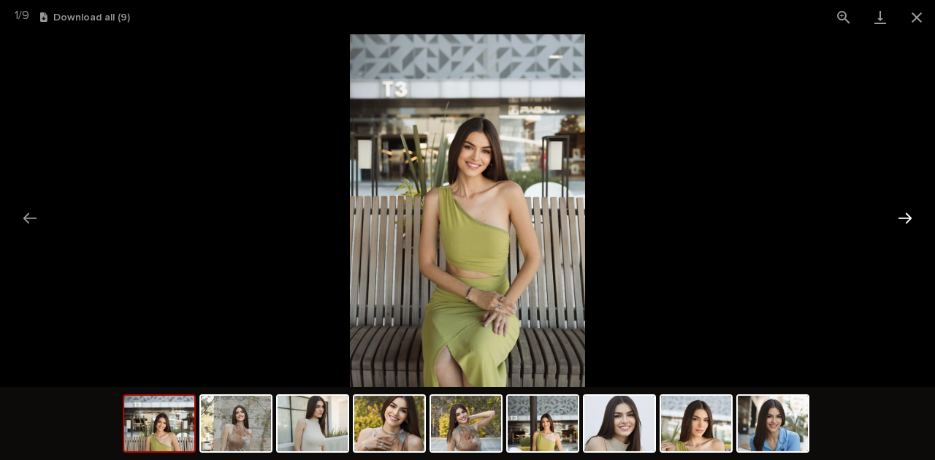
click at [897, 210] on button "Next slide" at bounding box center [905, 218] width 31 height 28
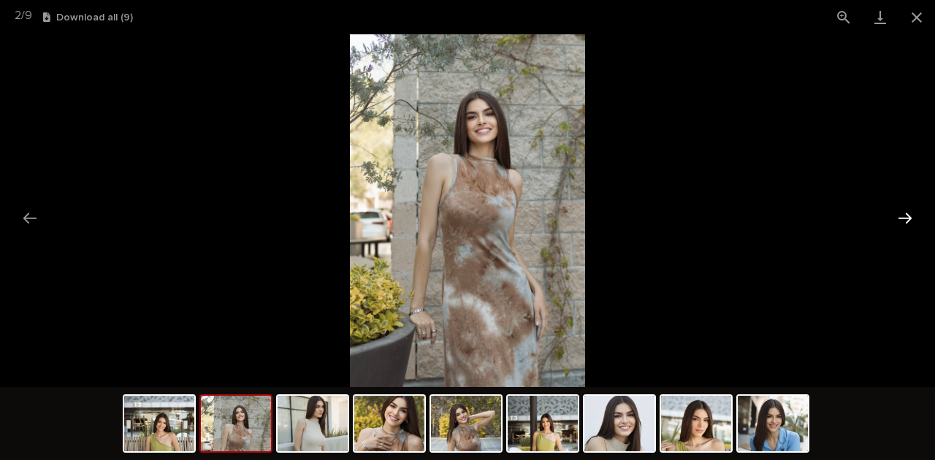
click at [897, 210] on button "Next slide" at bounding box center [905, 218] width 31 height 28
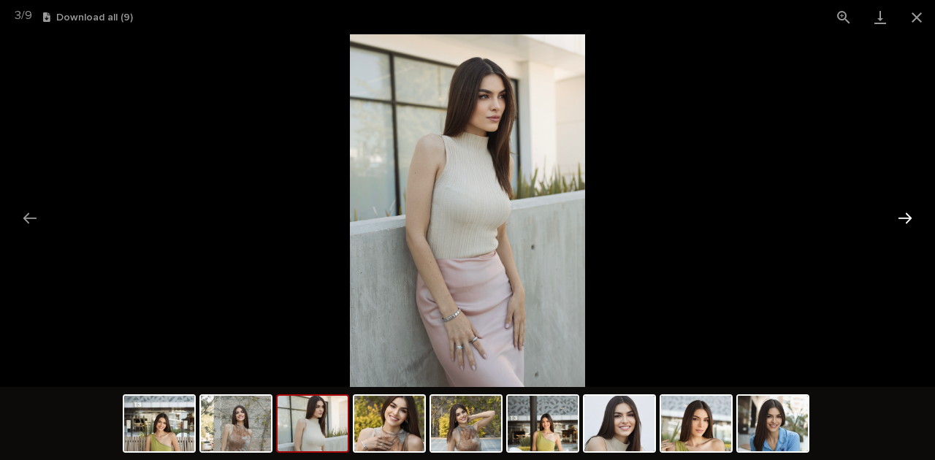
click at [897, 210] on button "Next slide" at bounding box center [905, 218] width 31 height 28
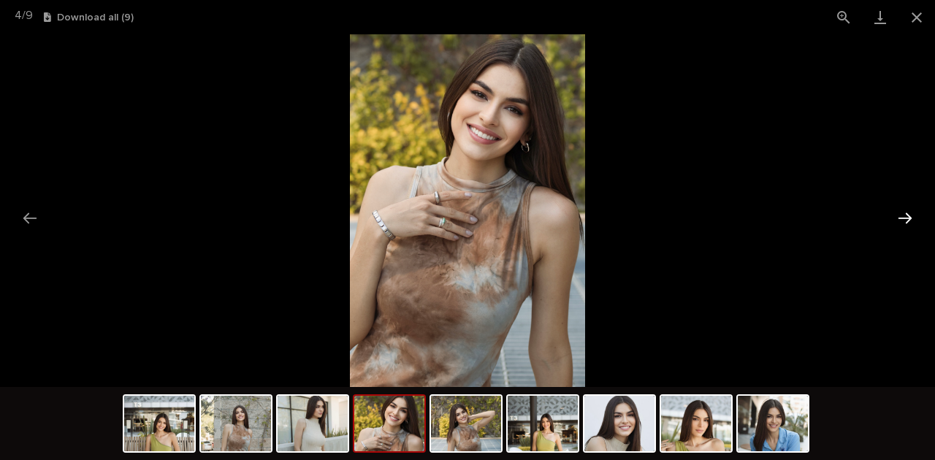
click at [897, 210] on button "Next slide" at bounding box center [905, 218] width 31 height 28
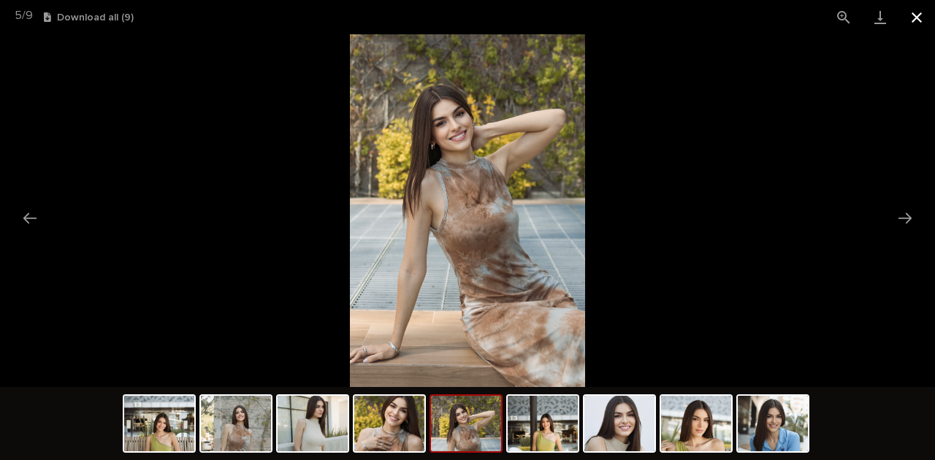
click at [919, 20] on button "Close gallery" at bounding box center [917, 17] width 37 height 34
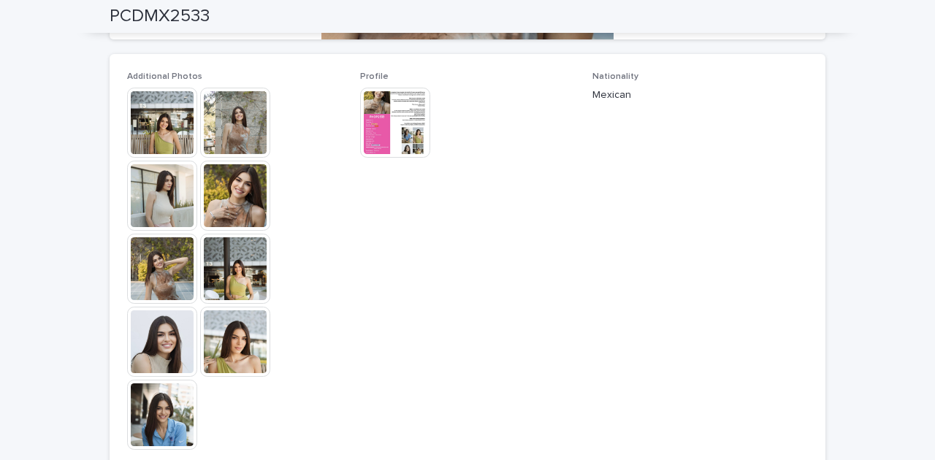
scroll to position [438, 0]
